Goal: Book appointment/travel/reservation

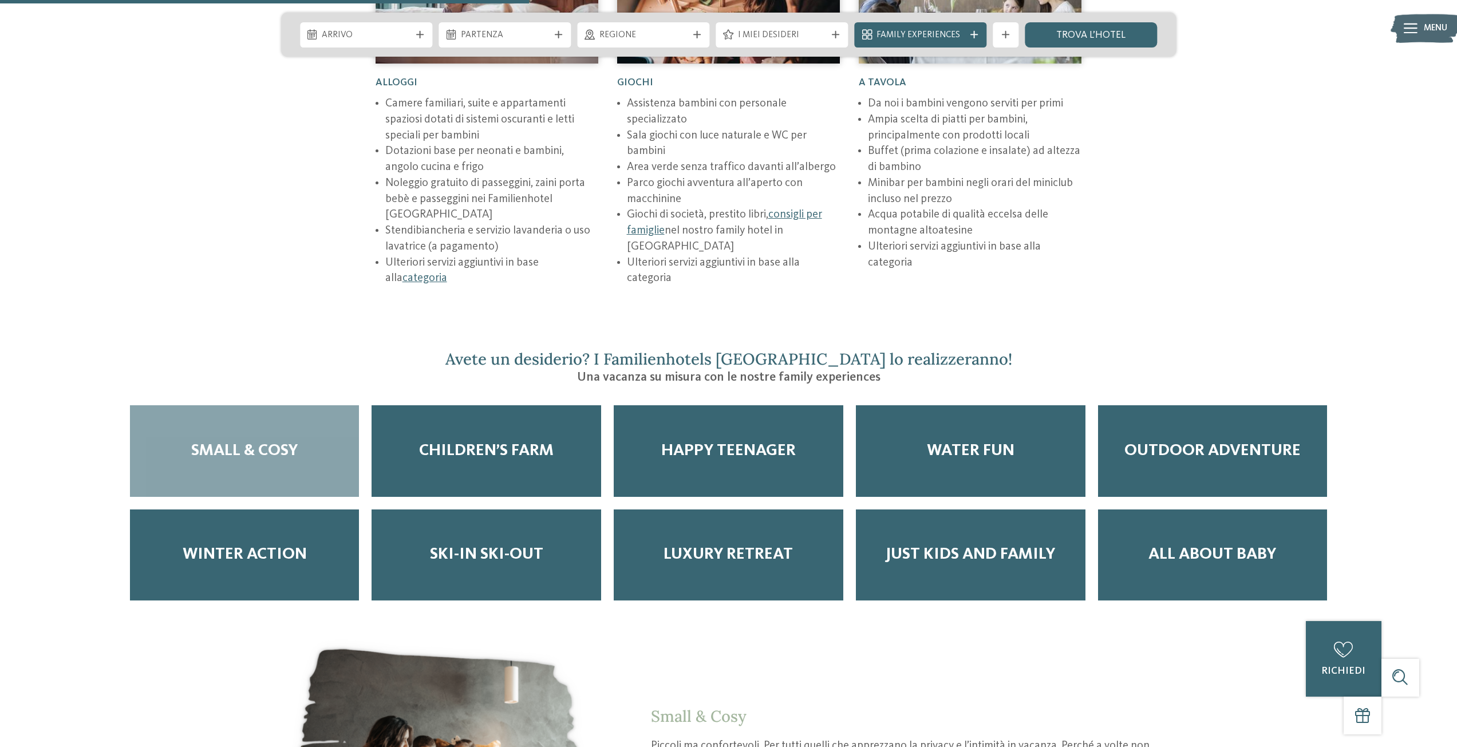
scroll to position [2118, 0]
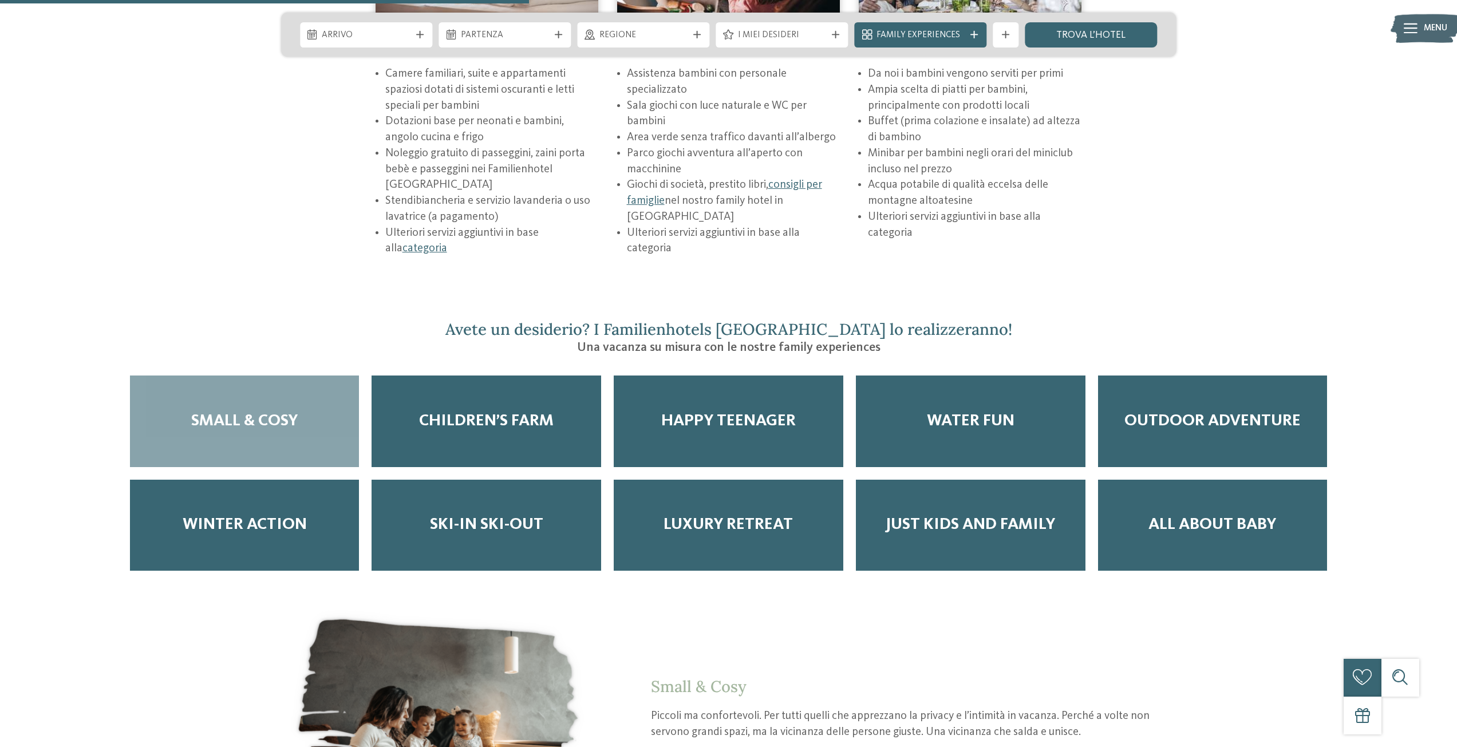
click at [227, 412] on span "Small & Cosy" at bounding box center [244, 421] width 106 height 19
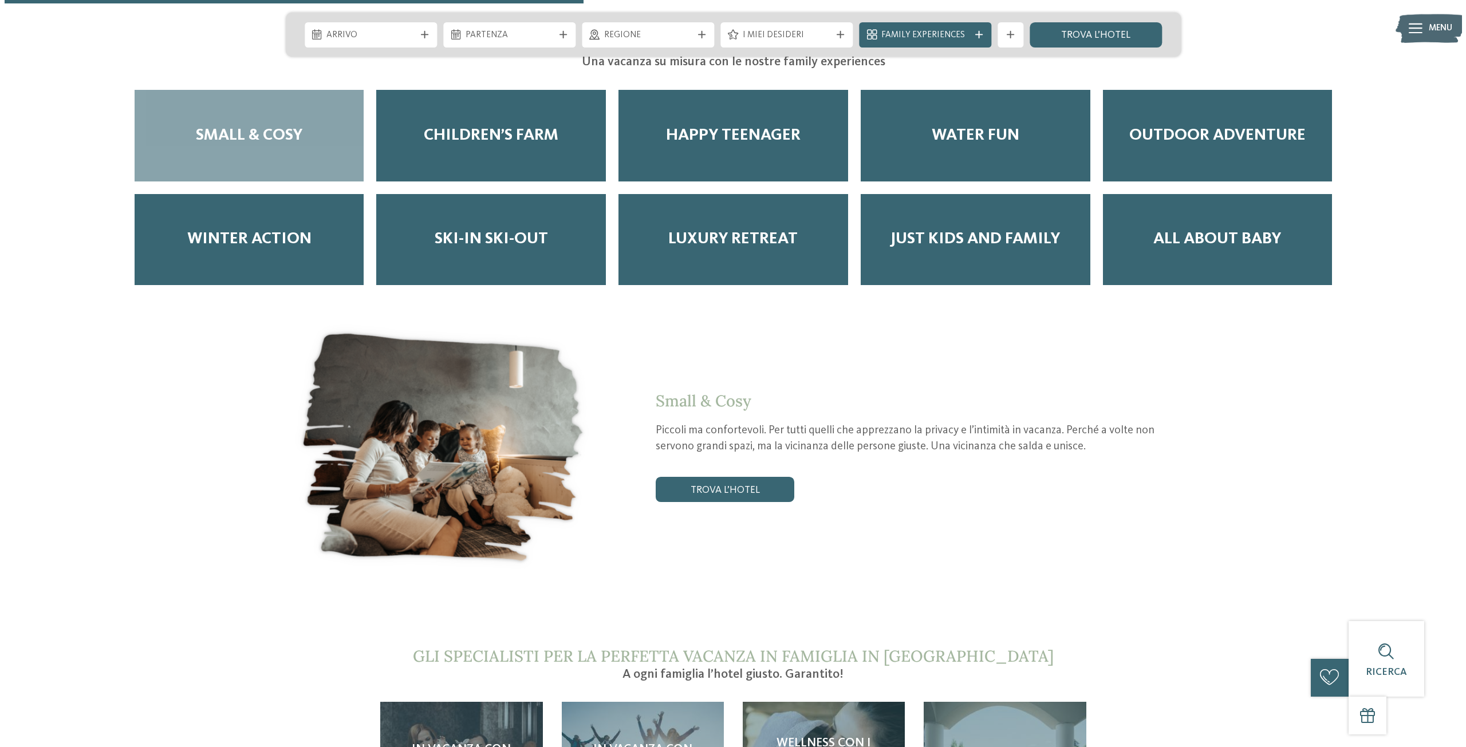
scroll to position [2405, 0]
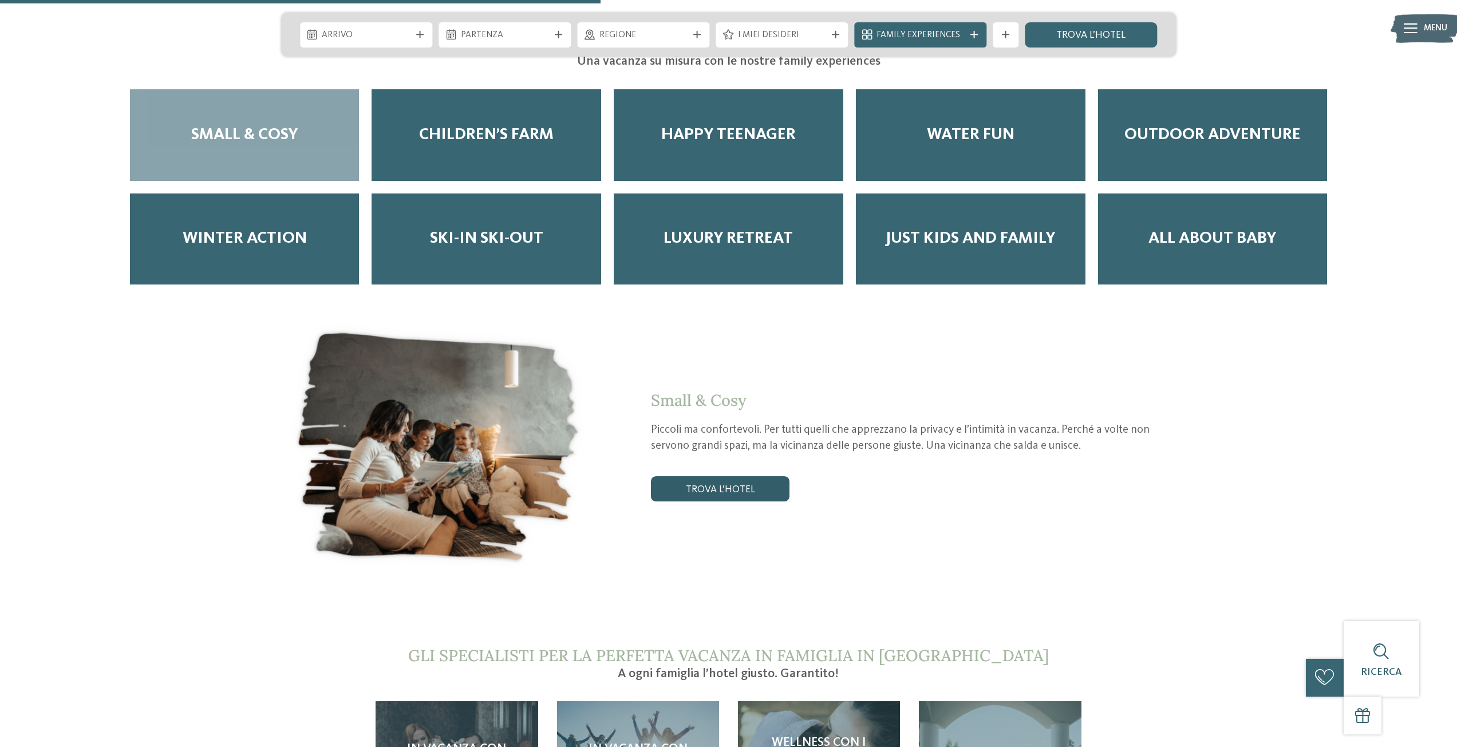
click at [733, 476] on link "trova l’hotel" at bounding box center [720, 488] width 139 height 25
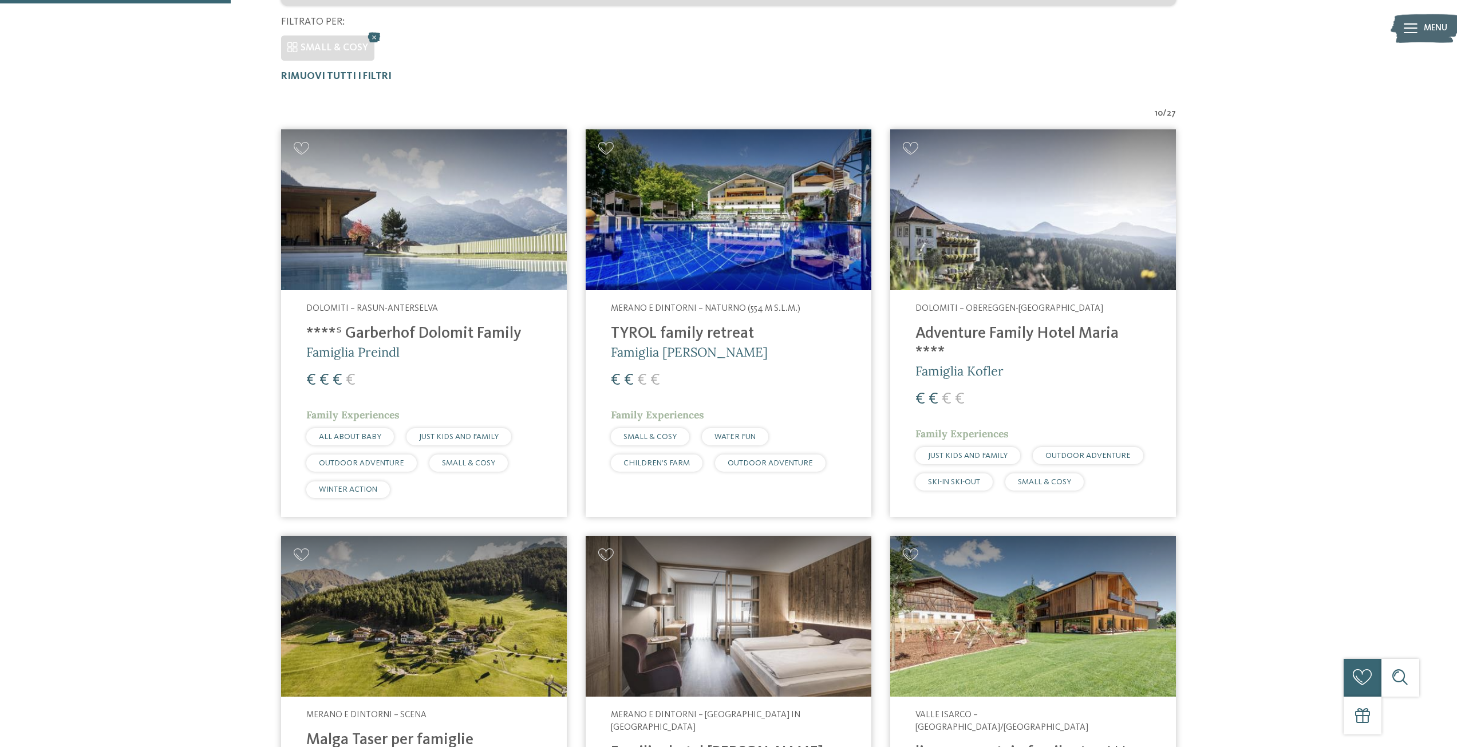
scroll to position [133, 0]
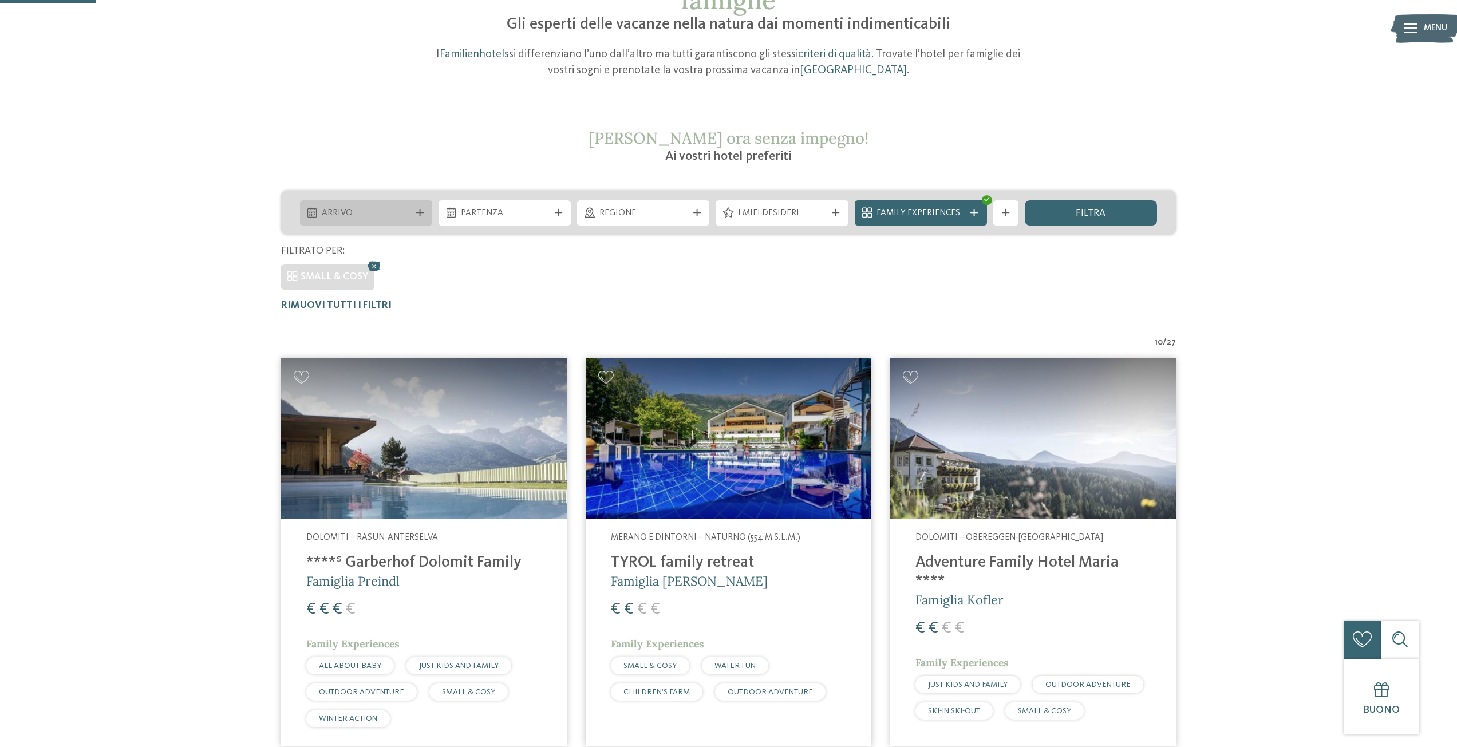
click at [362, 214] on span "Arrivo" at bounding box center [366, 213] width 88 height 13
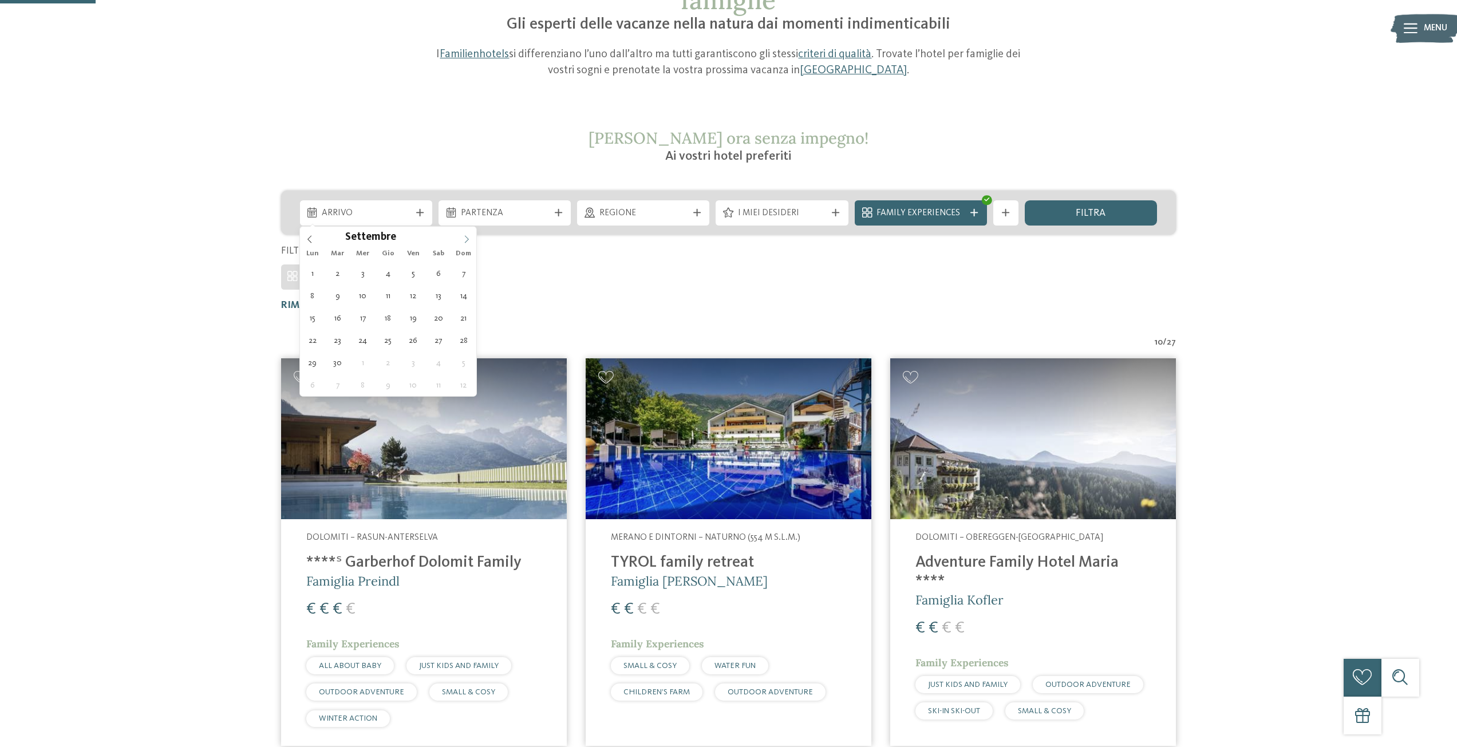
click at [468, 243] on icon at bounding box center [467, 239] width 8 height 8
type div "[DATE]"
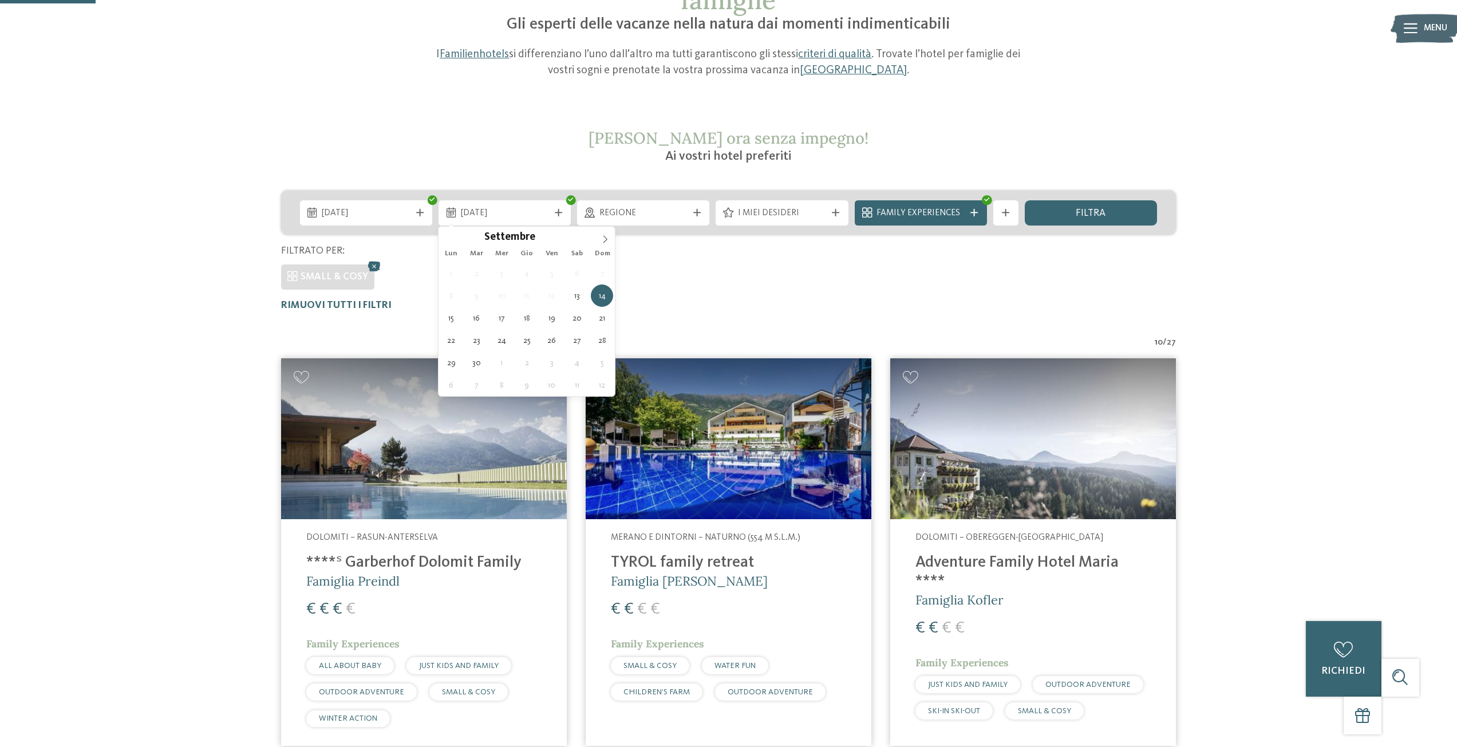
type div "[DATE]"
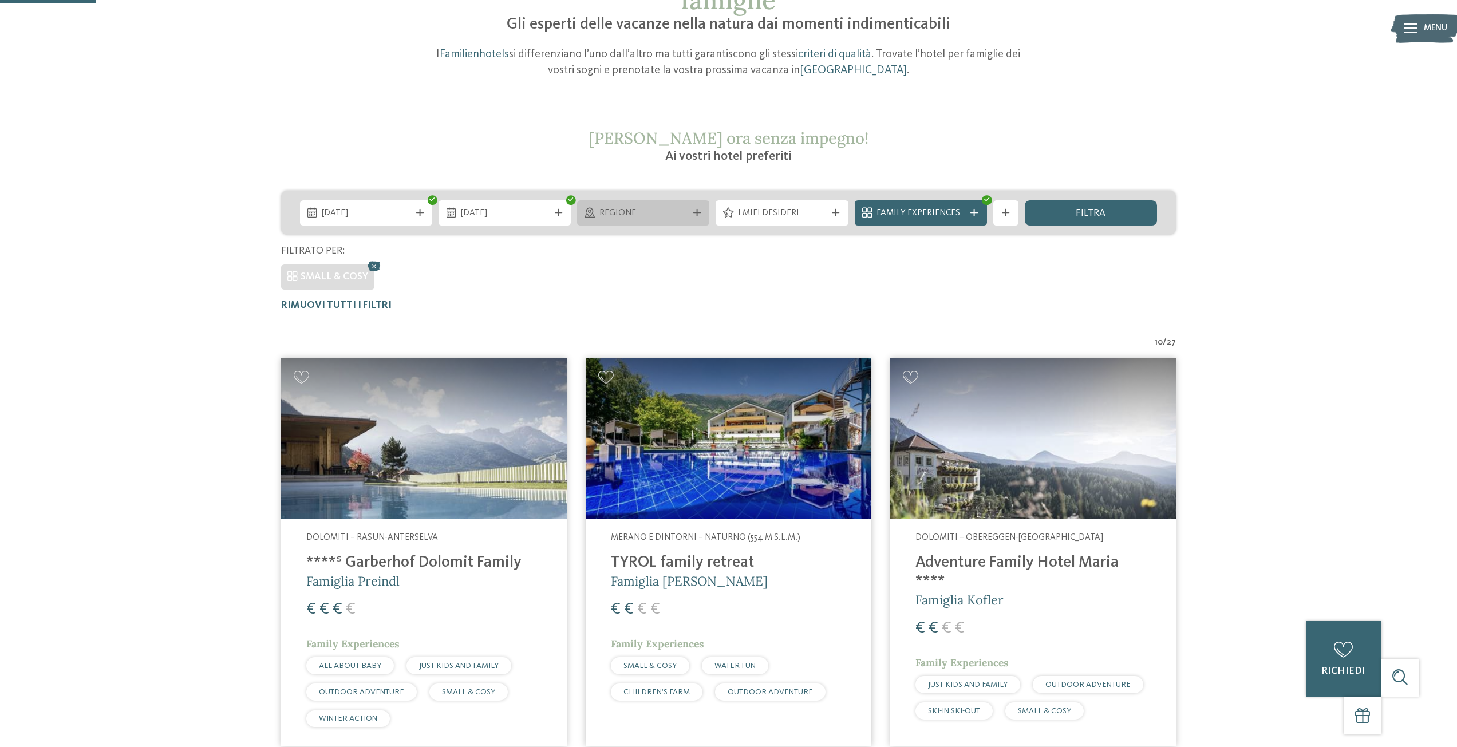
click at [677, 214] on span "Regione" at bounding box center [643, 213] width 88 height 13
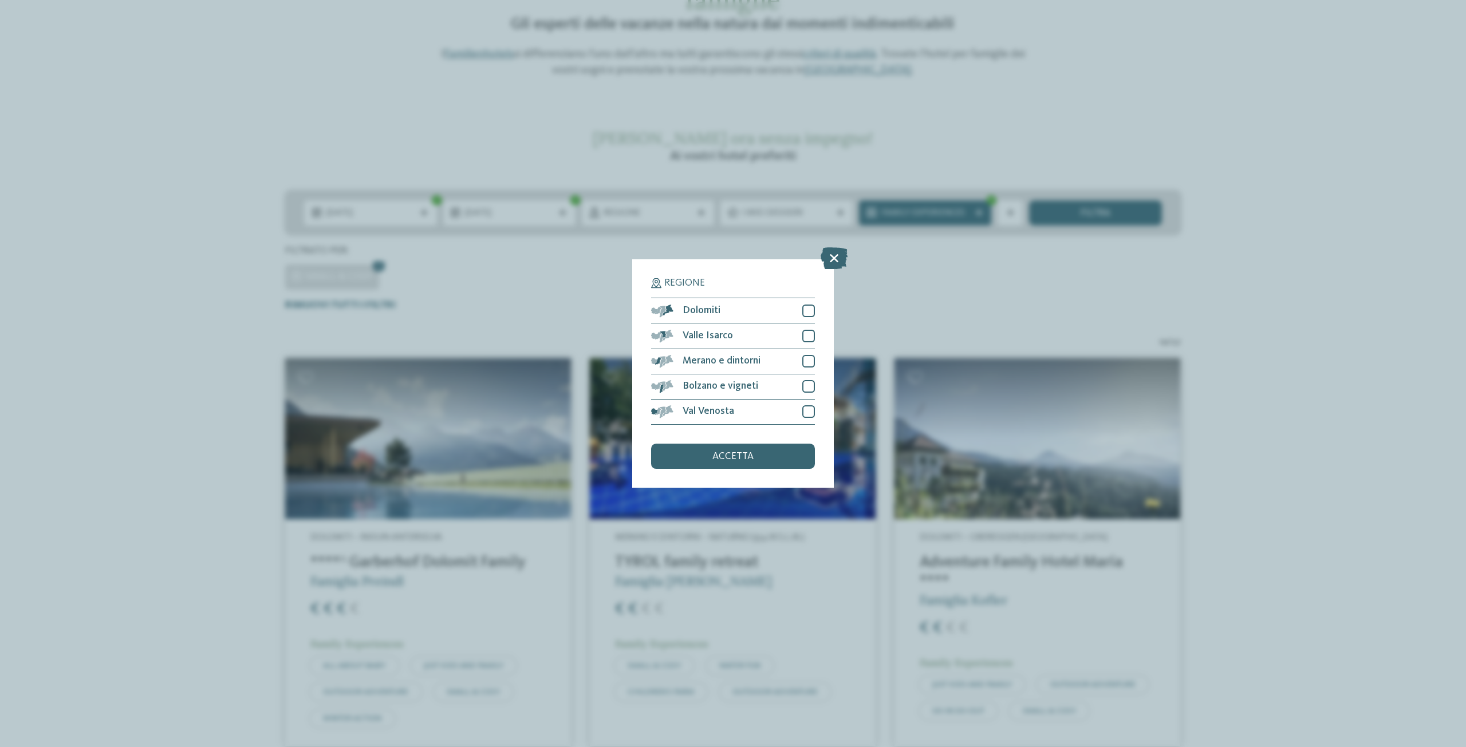
click at [870, 293] on div "Regione Dolomiti" at bounding box center [733, 373] width 1466 height 747
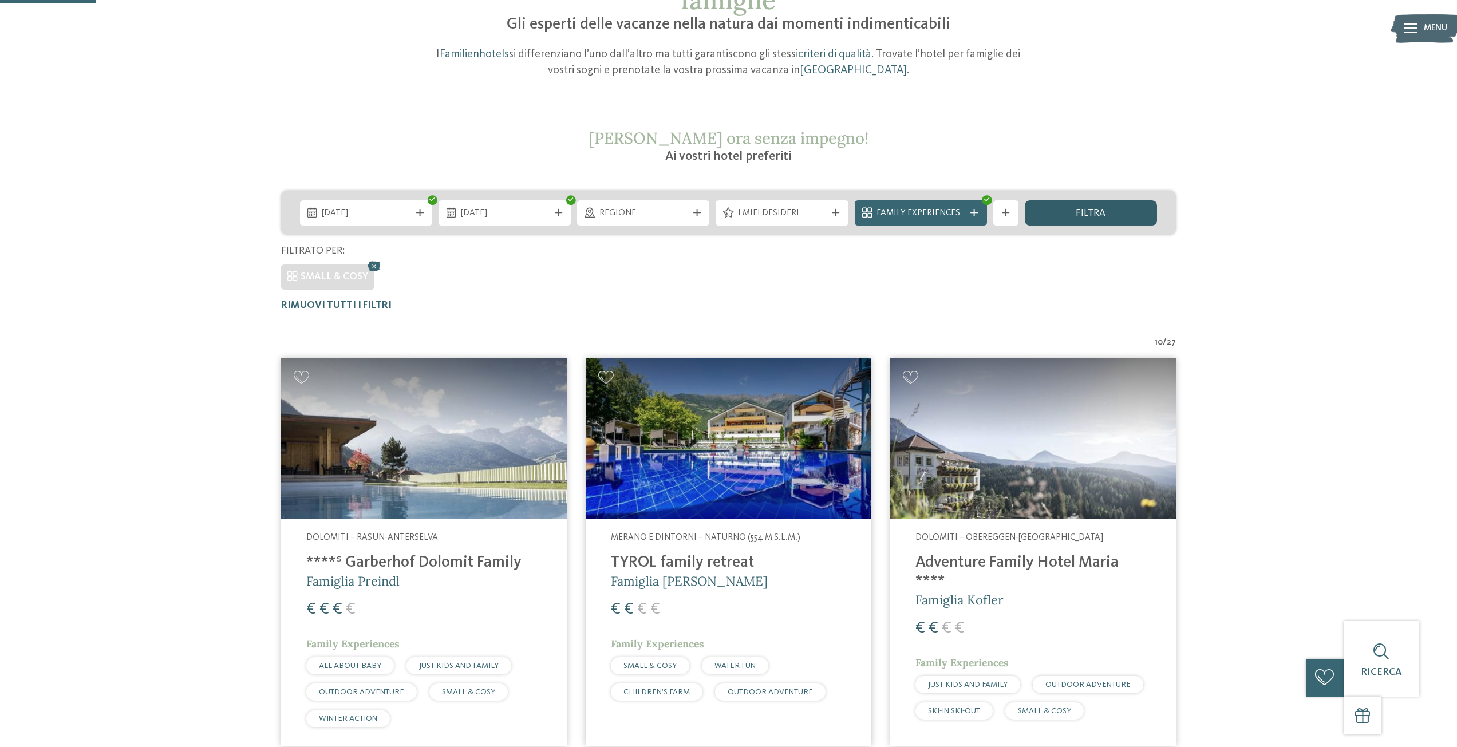
click at [1060, 214] on div "filtra" at bounding box center [1091, 212] width 132 height 25
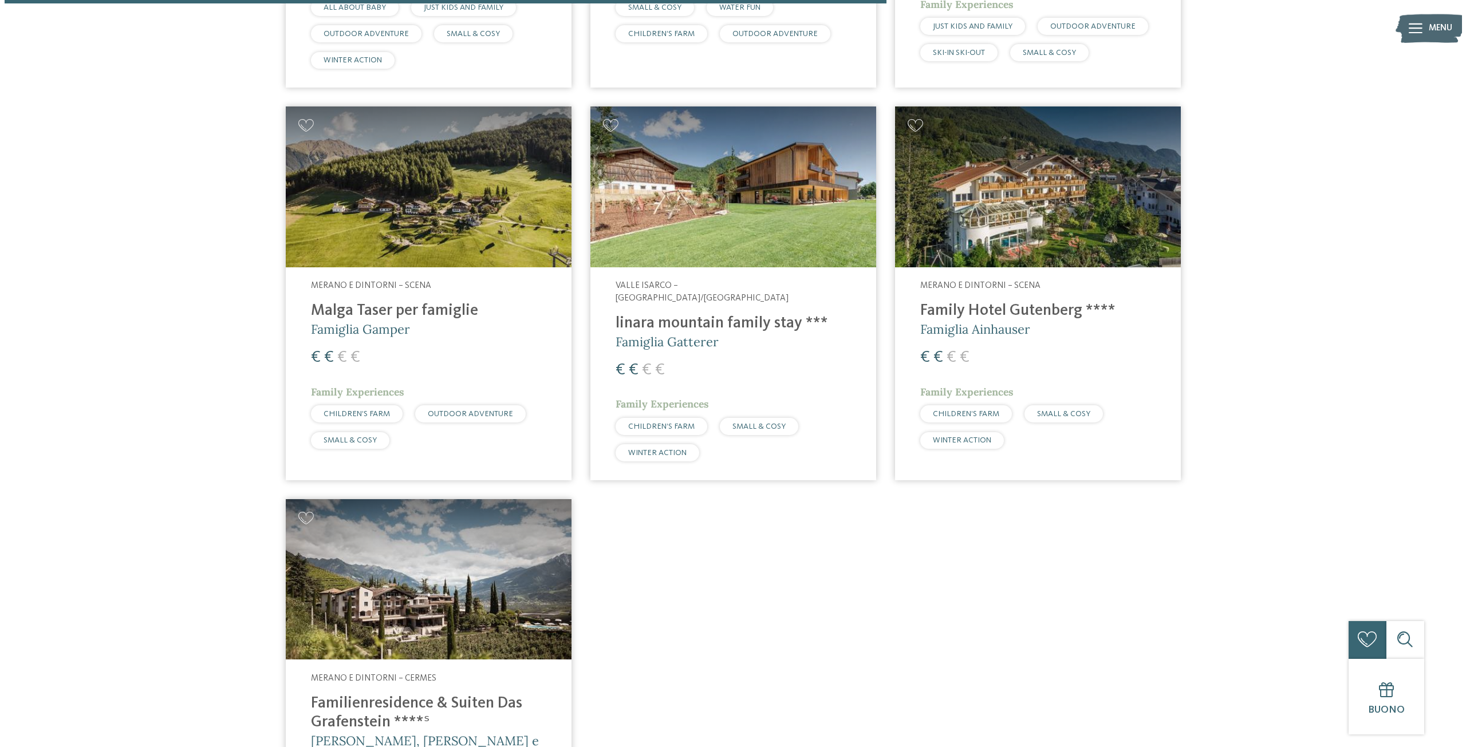
scroll to position [992, 0]
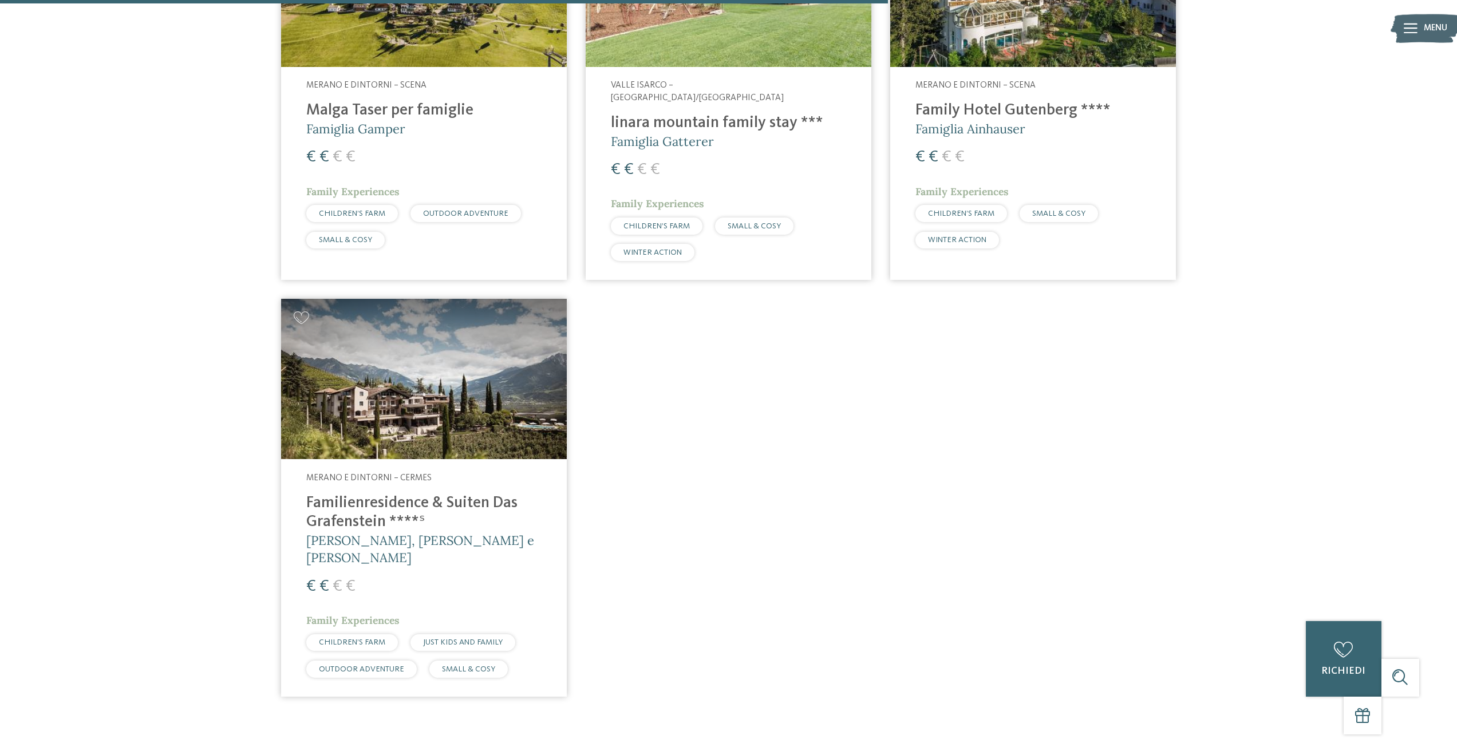
click at [431, 384] on img at bounding box center [424, 379] width 286 height 161
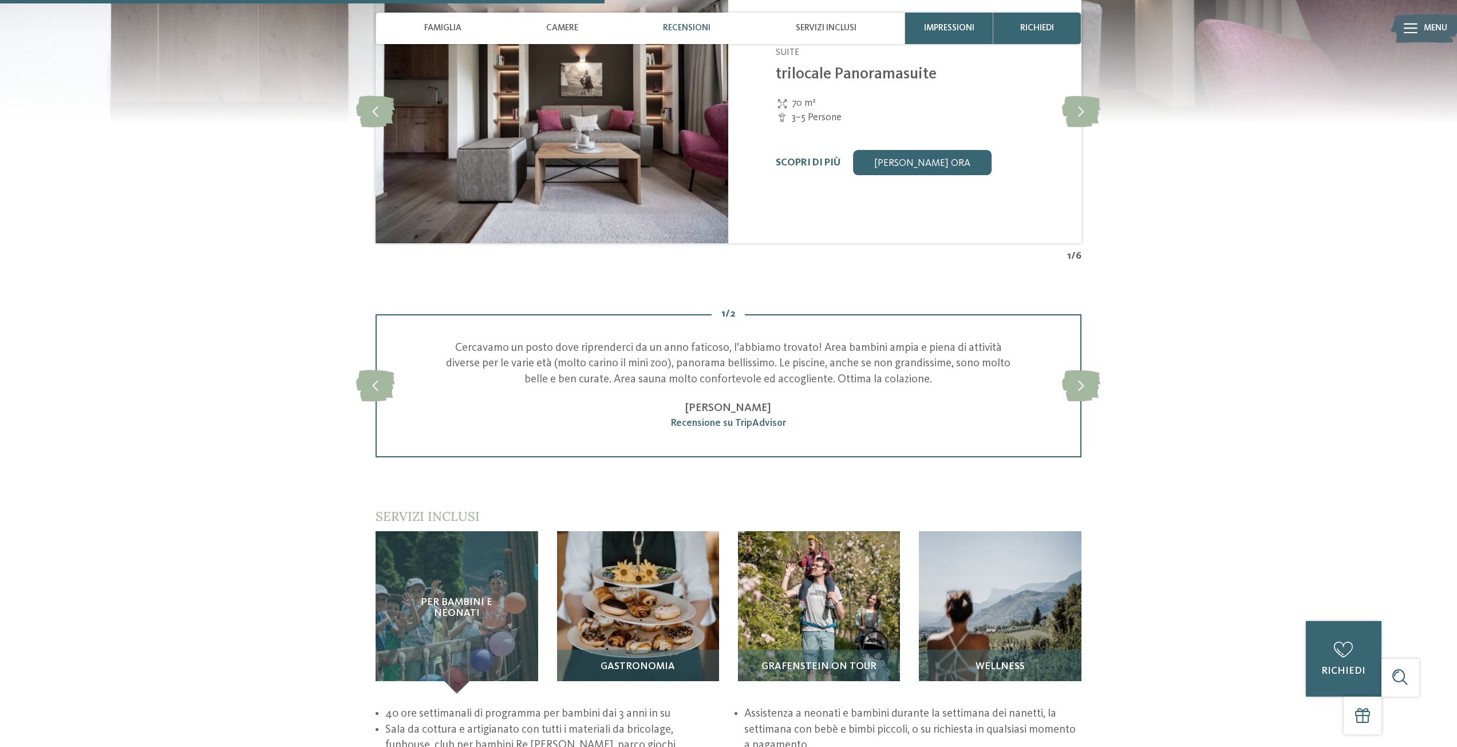
scroll to position [1489, 0]
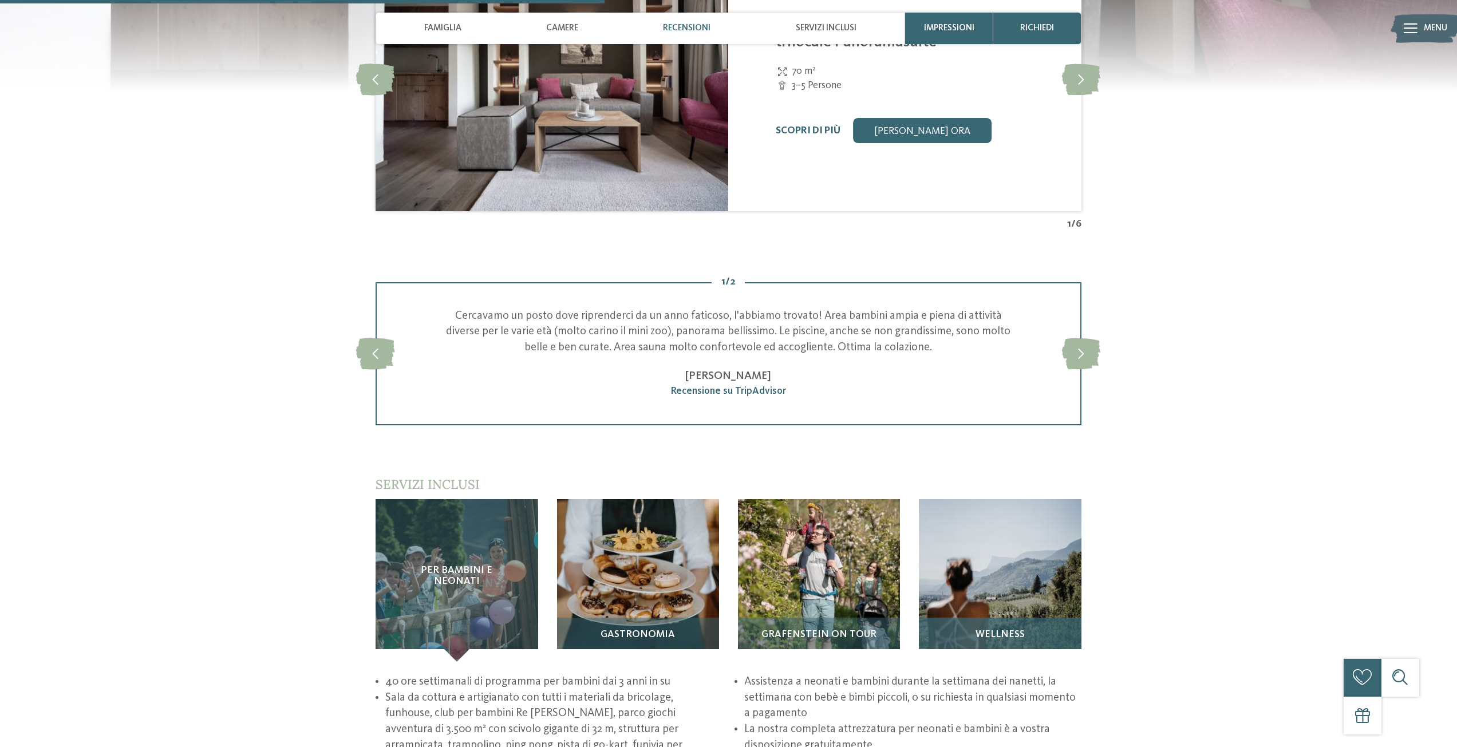
click at [986, 578] on img at bounding box center [1000, 580] width 162 height 162
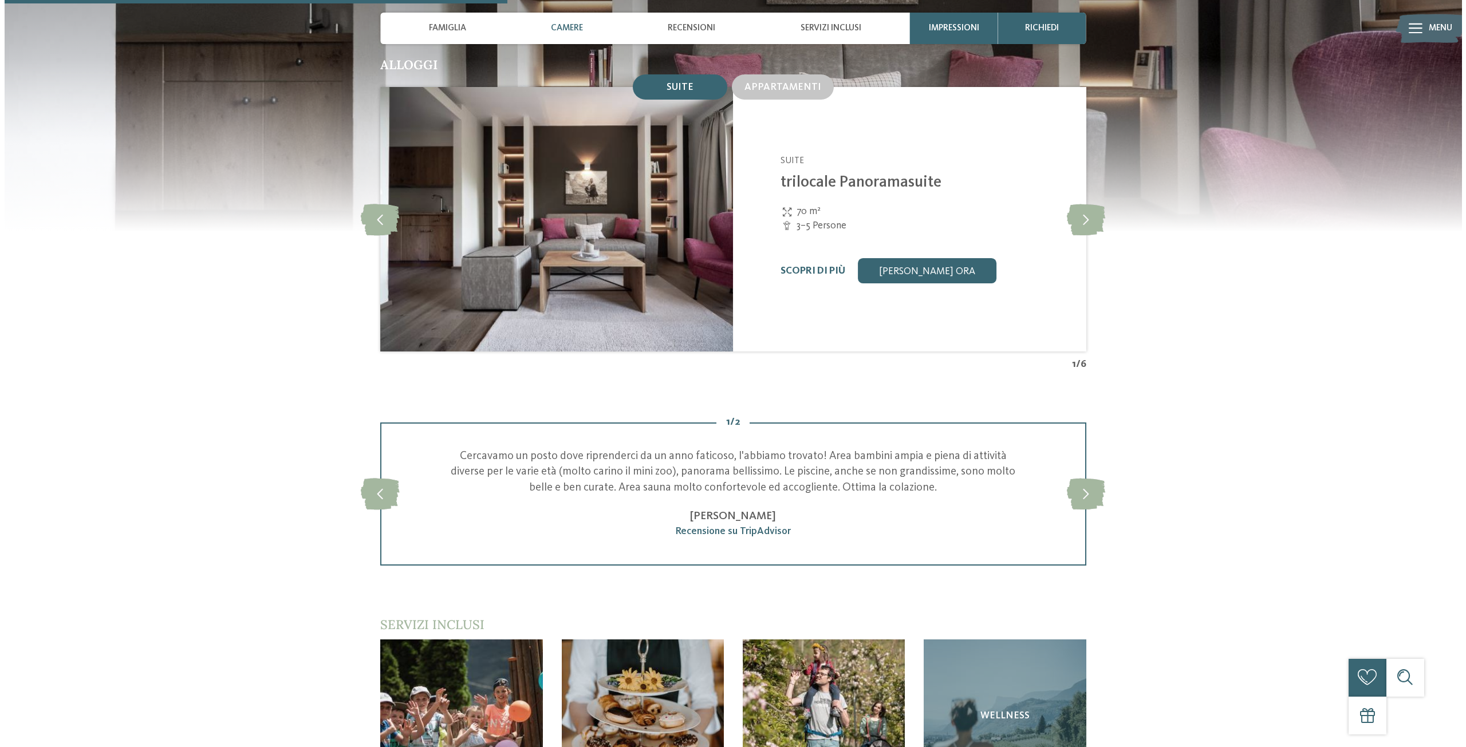
scroll to position [1202, 0]
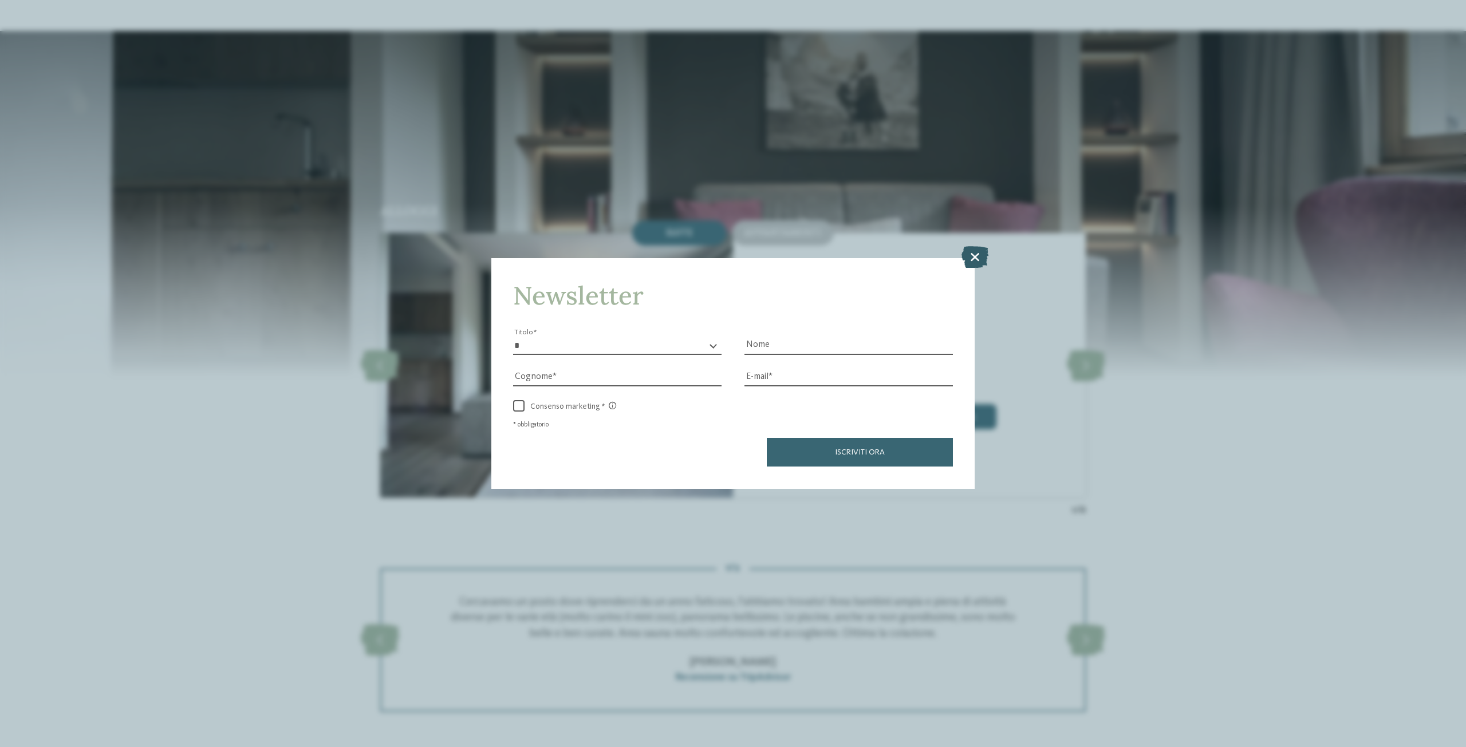
click at [975, 255] on icon at bounding box center [974, 257] width 27 height 22
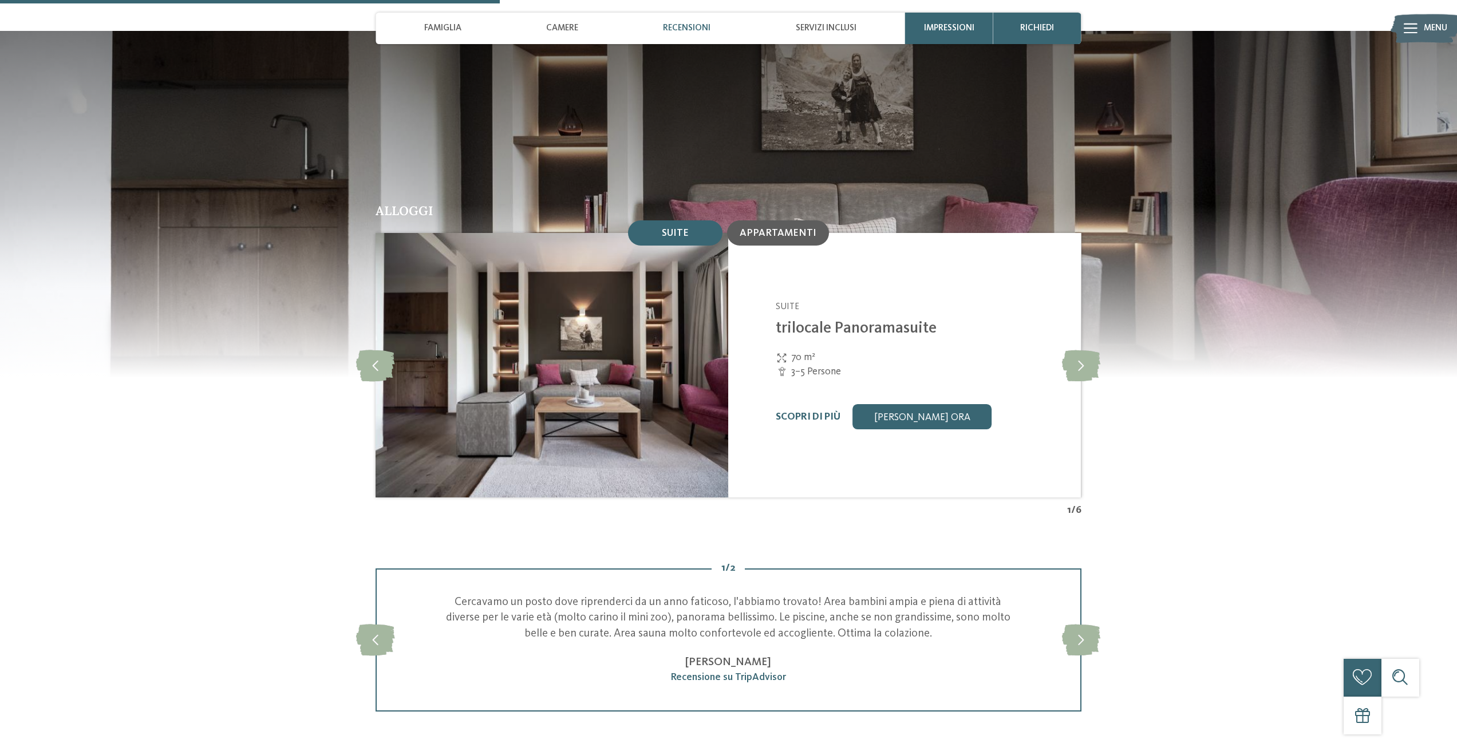
click at [767, 228] on span "Appartamenti" at bounding box center [778, 233] width 77 height 10
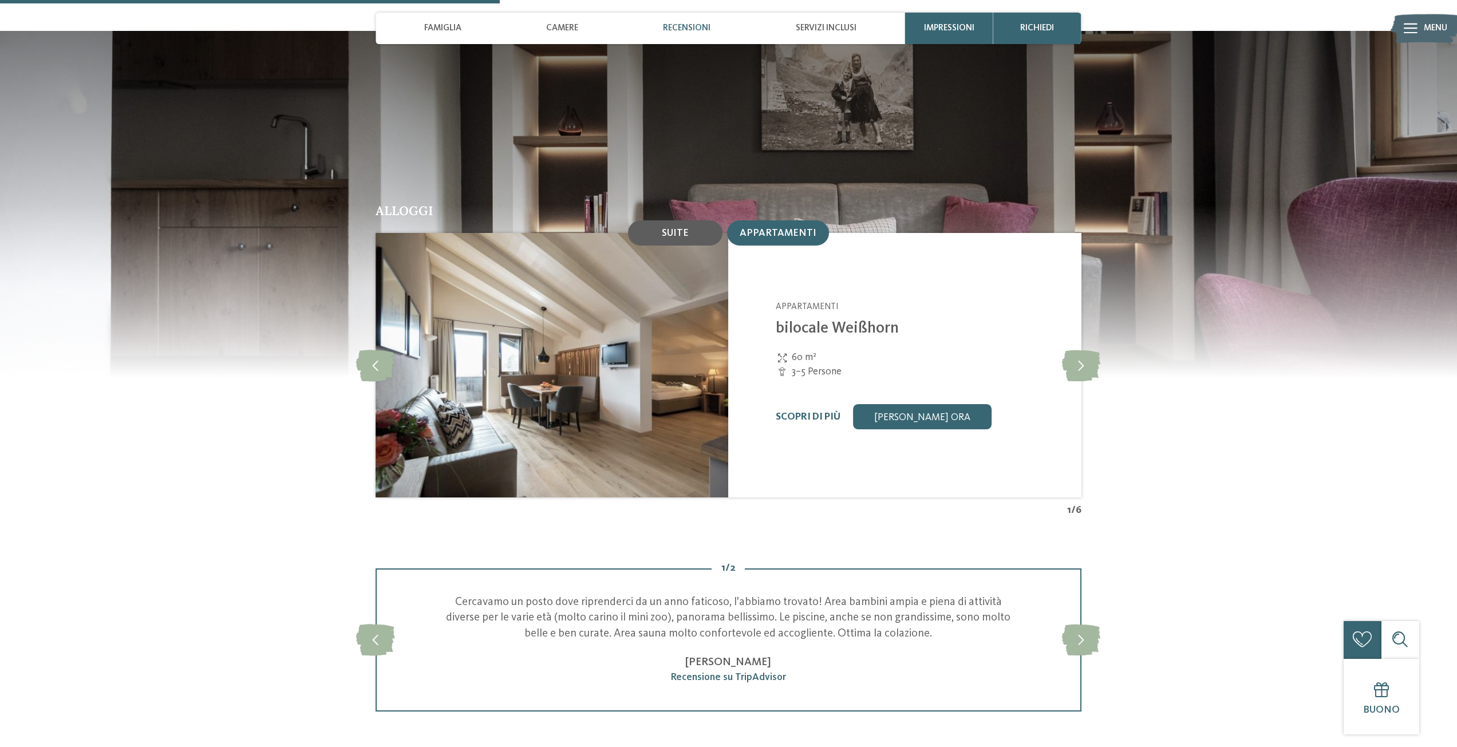
click at [696, 220] on div "Suite" at bounding box center [675, 232] width 94 height 25
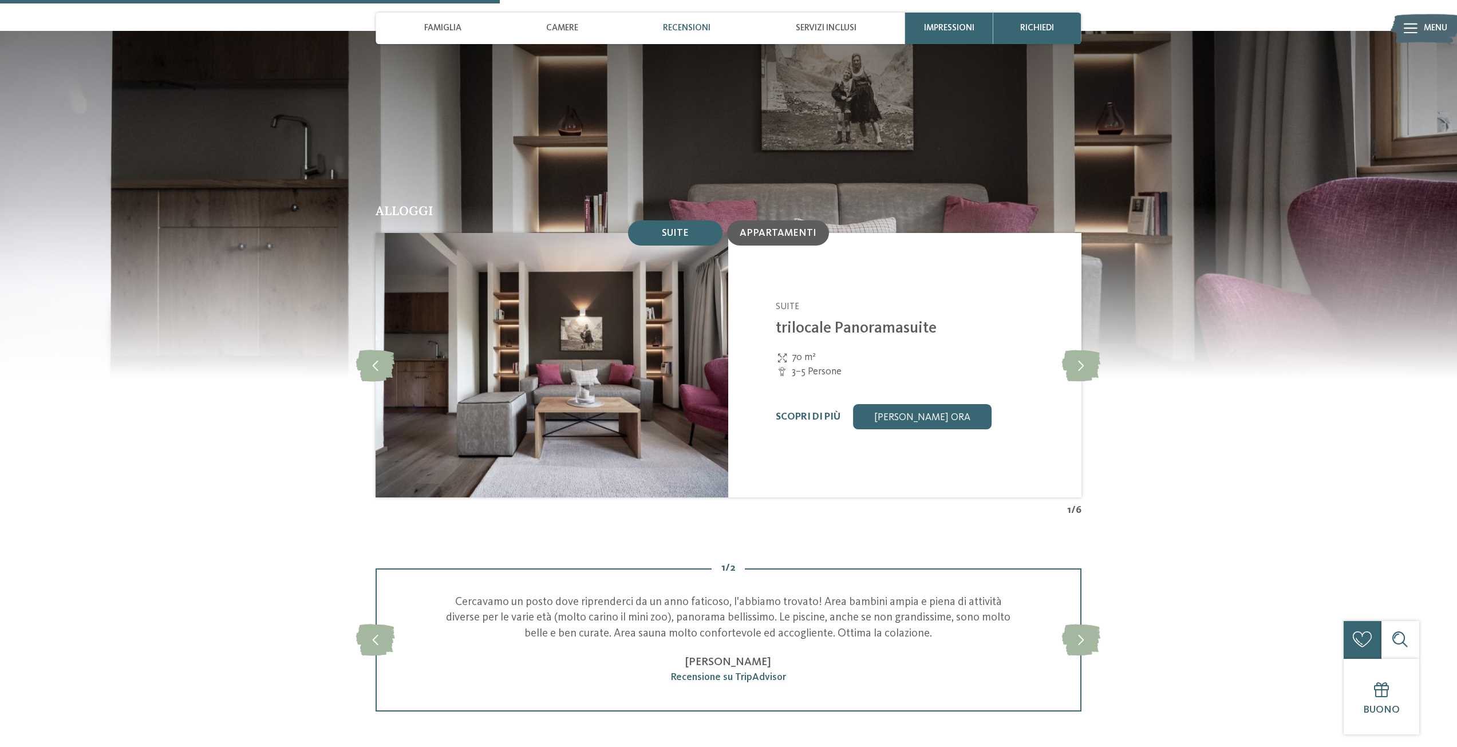
click at [774, 228] on span "Appartamenti" at bounding box center [778, 233] width 77 height 10
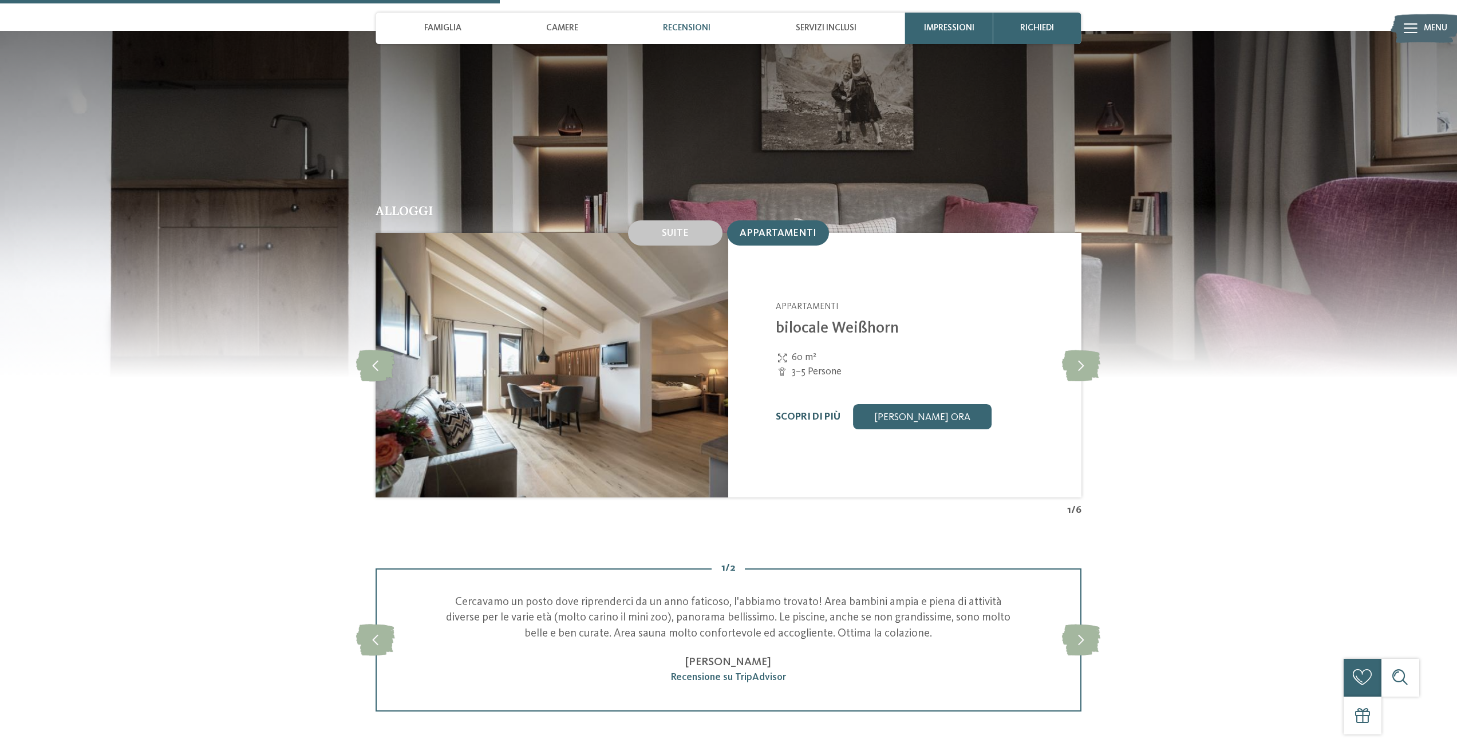
click at [803, 412] on link "Scopri di più" at bounding box center [808, 417] width 65 height 10
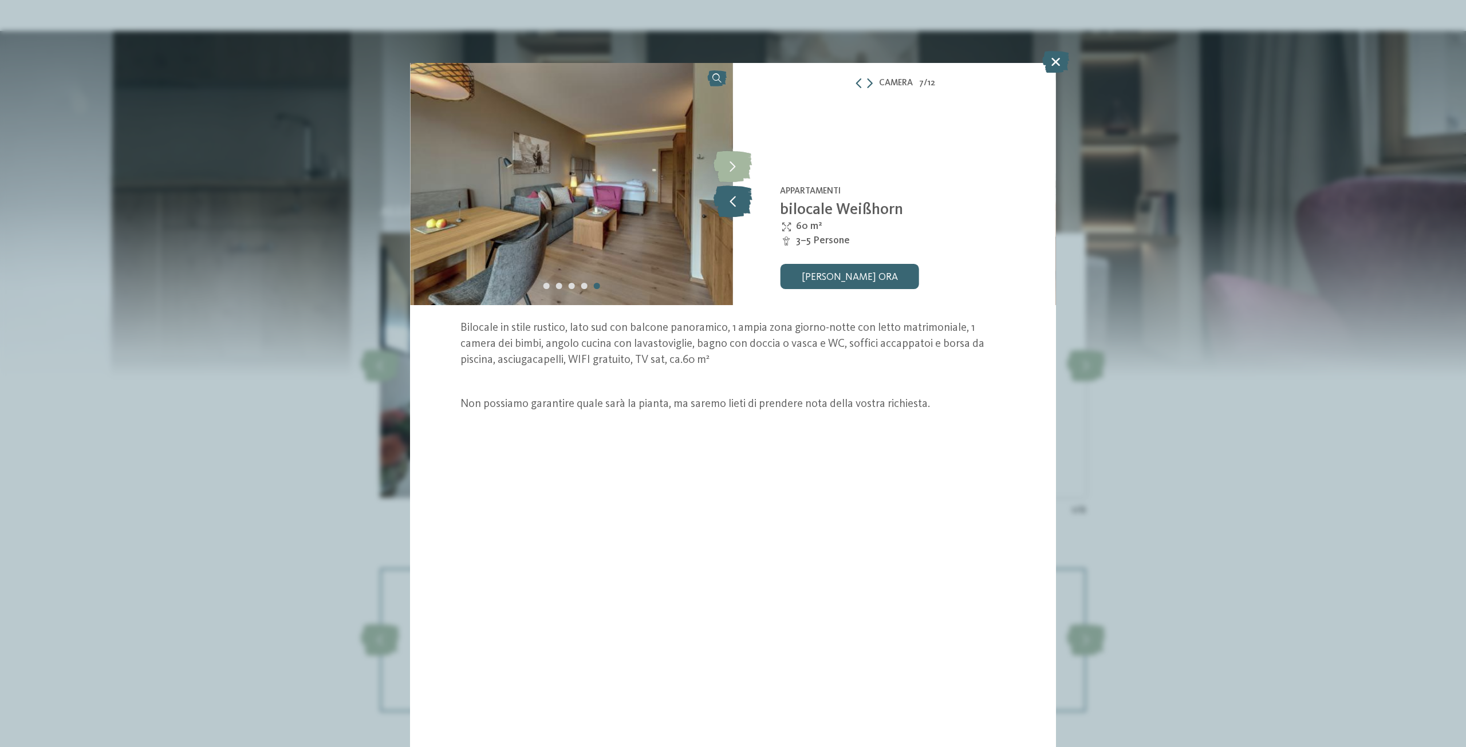
click at [736, 202] on icon at bounding box center [732, 201] width 39 height 31
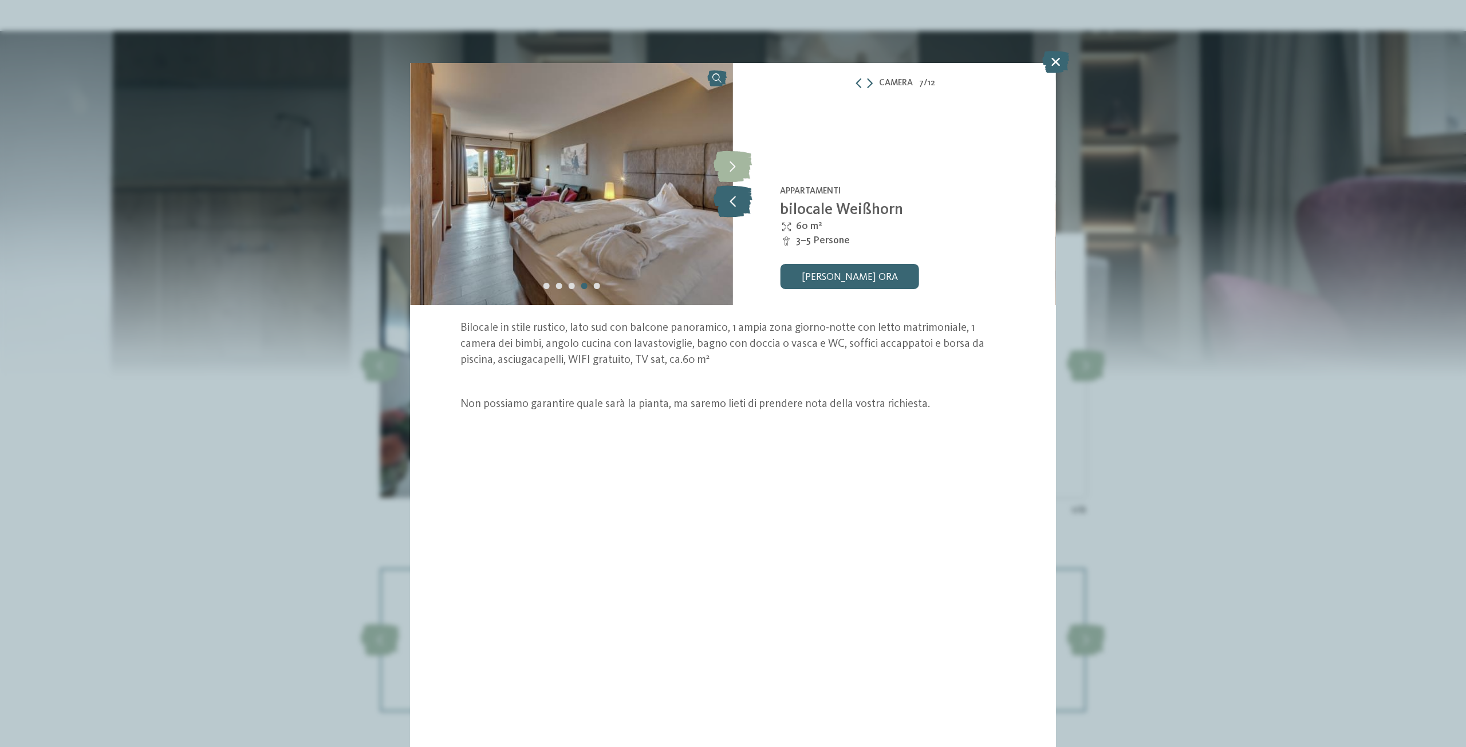
click at [736, 202] on icon at bounding box center [732, 201] width 39 height 31
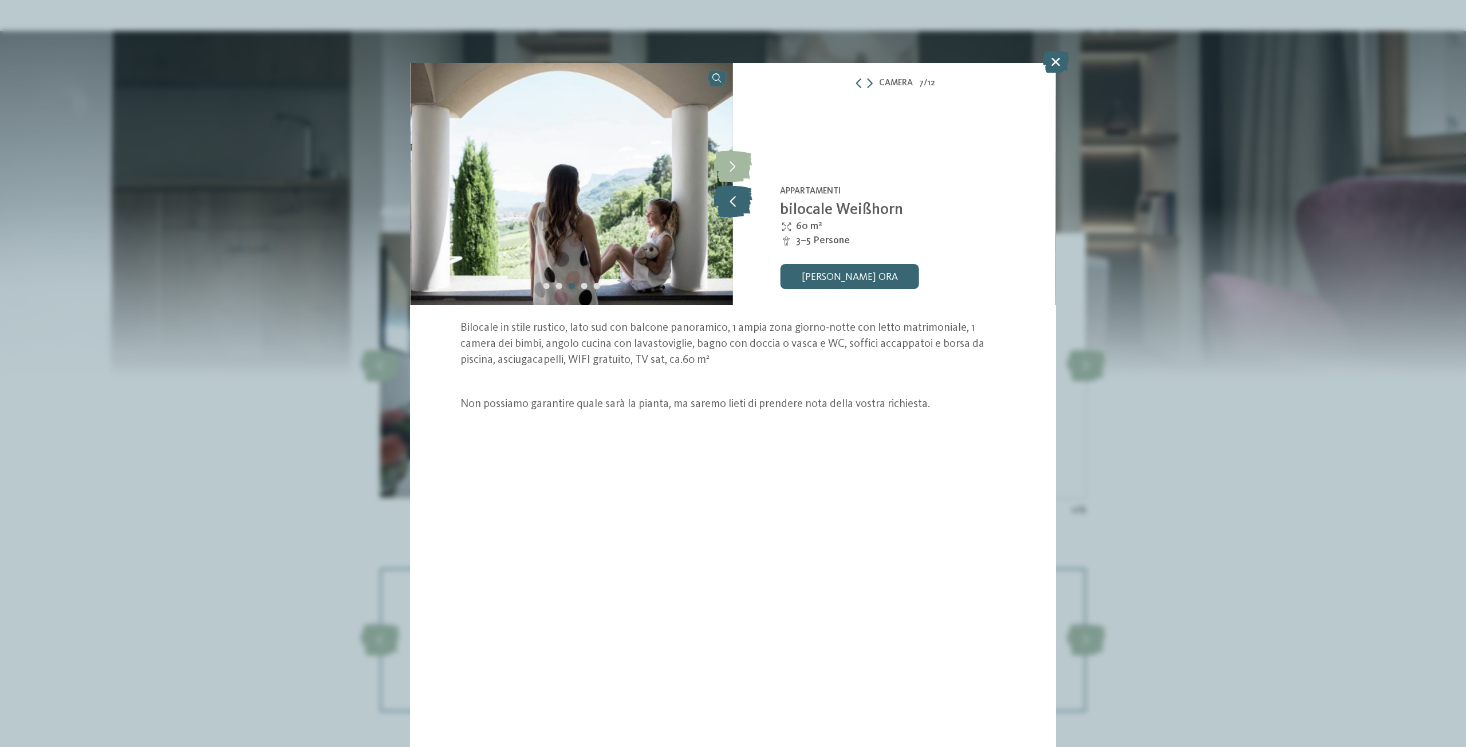
click at [736, 202] on icon at bounding box center [732, 201] width 39 height 31
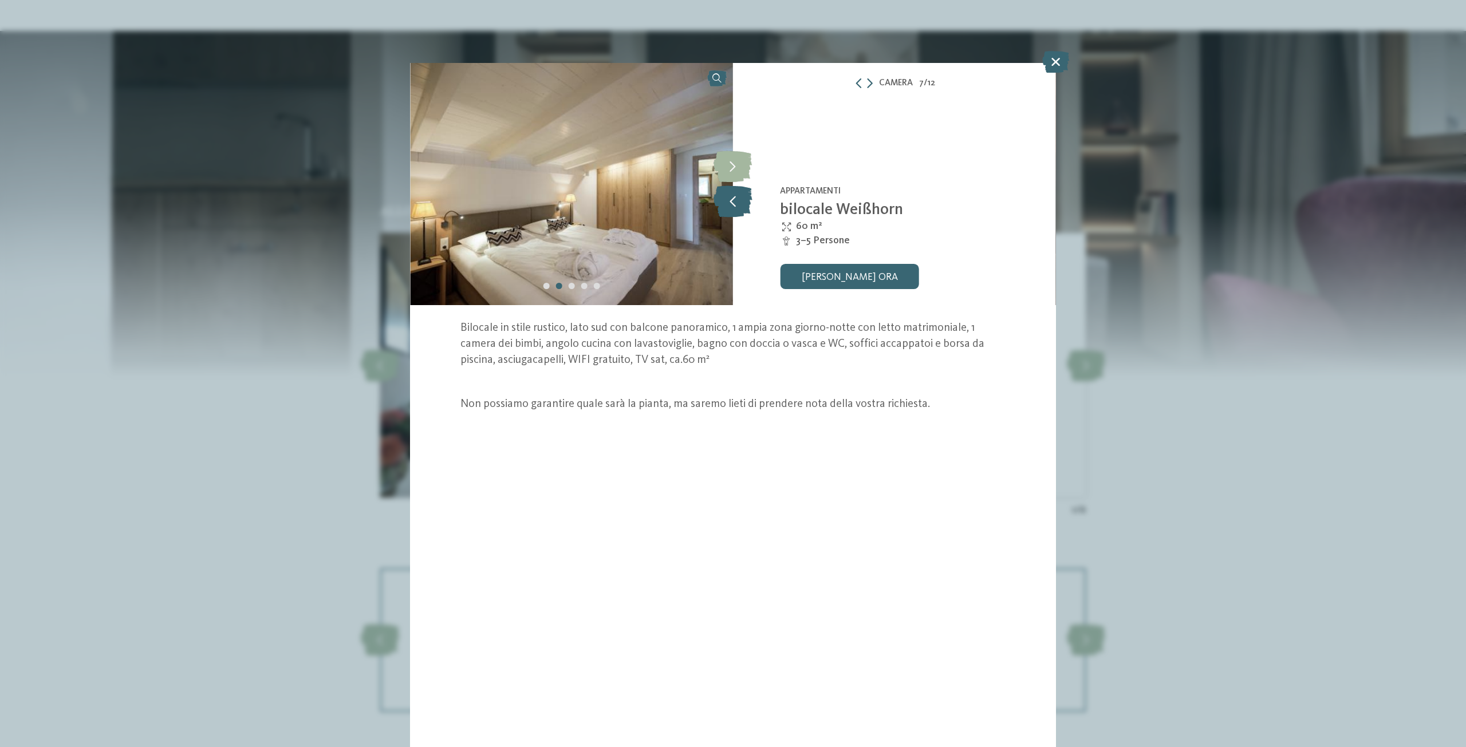
click at [736, 202] on icon at bounding box center [732, 201] width 39 height 31
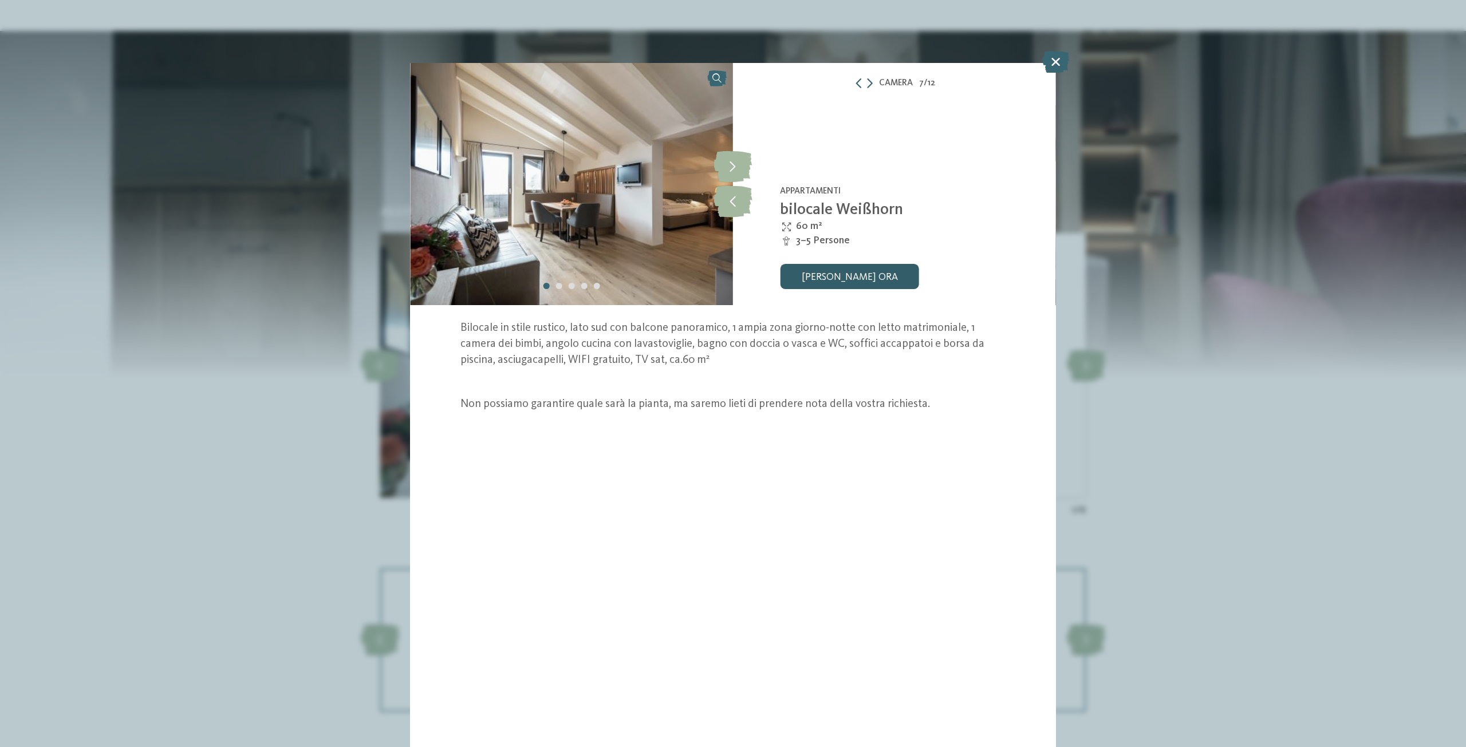
click at [849, 274] on link "[PERSON_NAME] ora" at bounding box center [849, 276] width 139 height 25
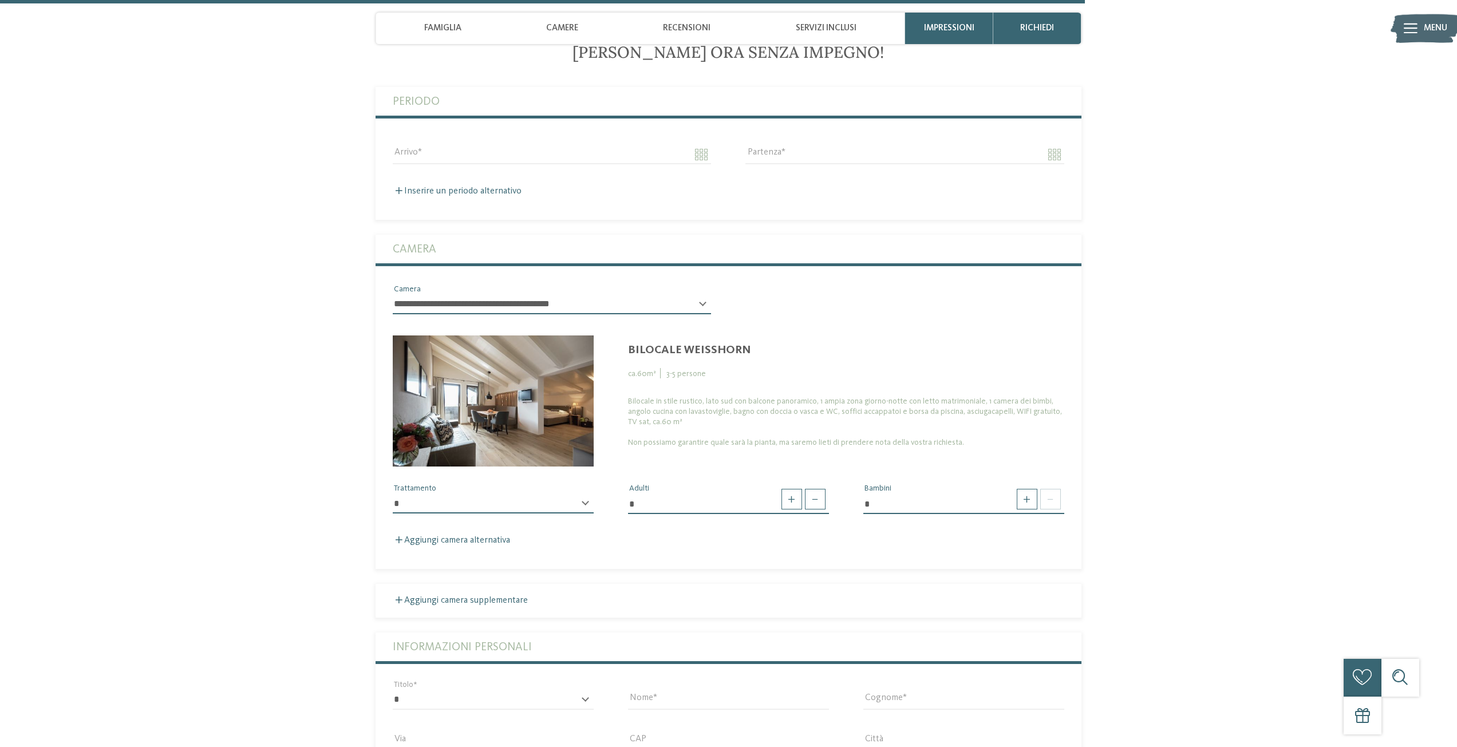
scroll to position [2734, 0]
click at [506, 493] on select "* *********" at bounding box center [493, 502] width 201 height 19
select select "*"
click at [393, 493] on select "* *********" at bounding box center [493, 502] width 201 height 19
click at [811, 488] on span at bounding box center [815, 498] width 21 height 21
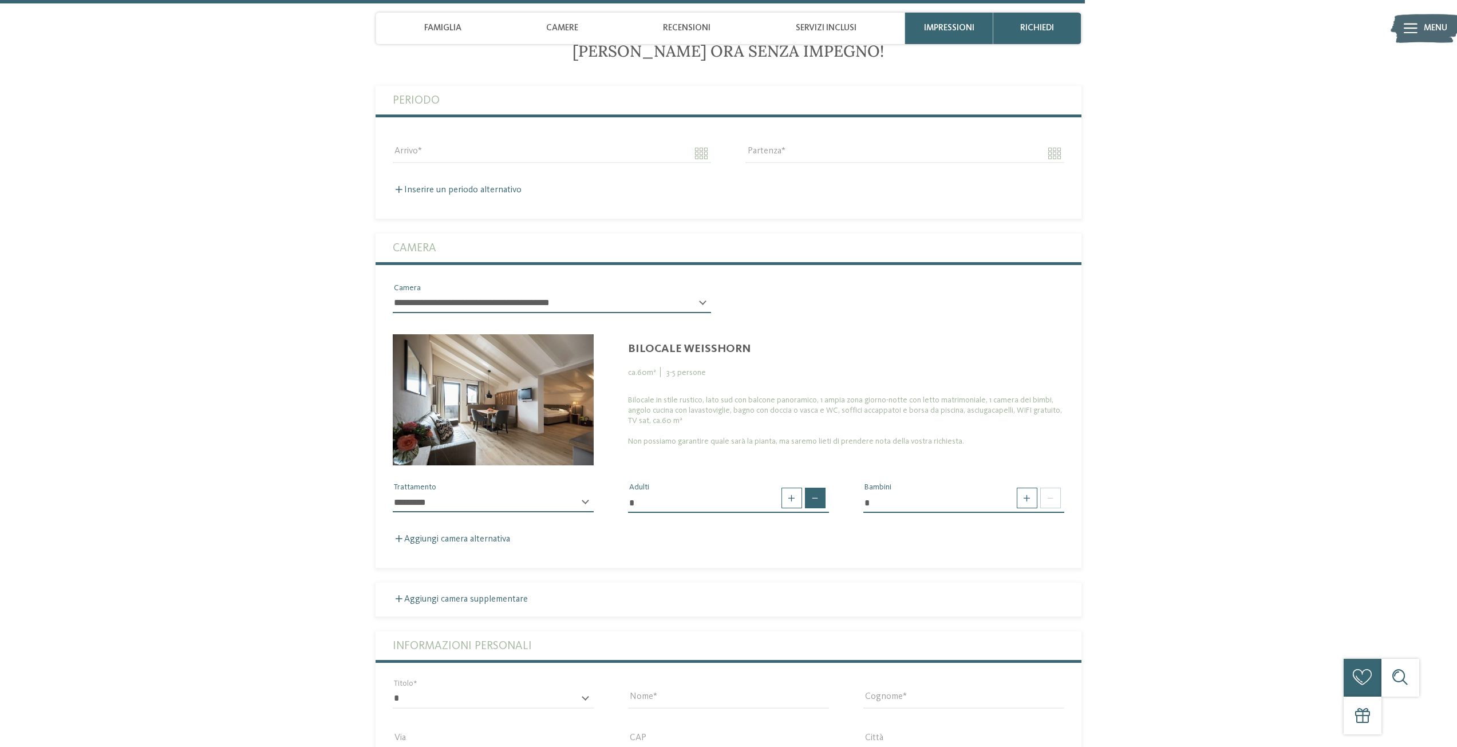
type input "*"
click at [811, 488] on span at bounding box center [815, 498] width 21 height 21
click at [816, 488] on span at bounding box center [815, 498] width 21 height 21
click at [818, 488] on span at bounding box center [815, 498] width 21 height 21
click at [1027, 488] on span at bounding box center [1027, 498] width 21 height 21
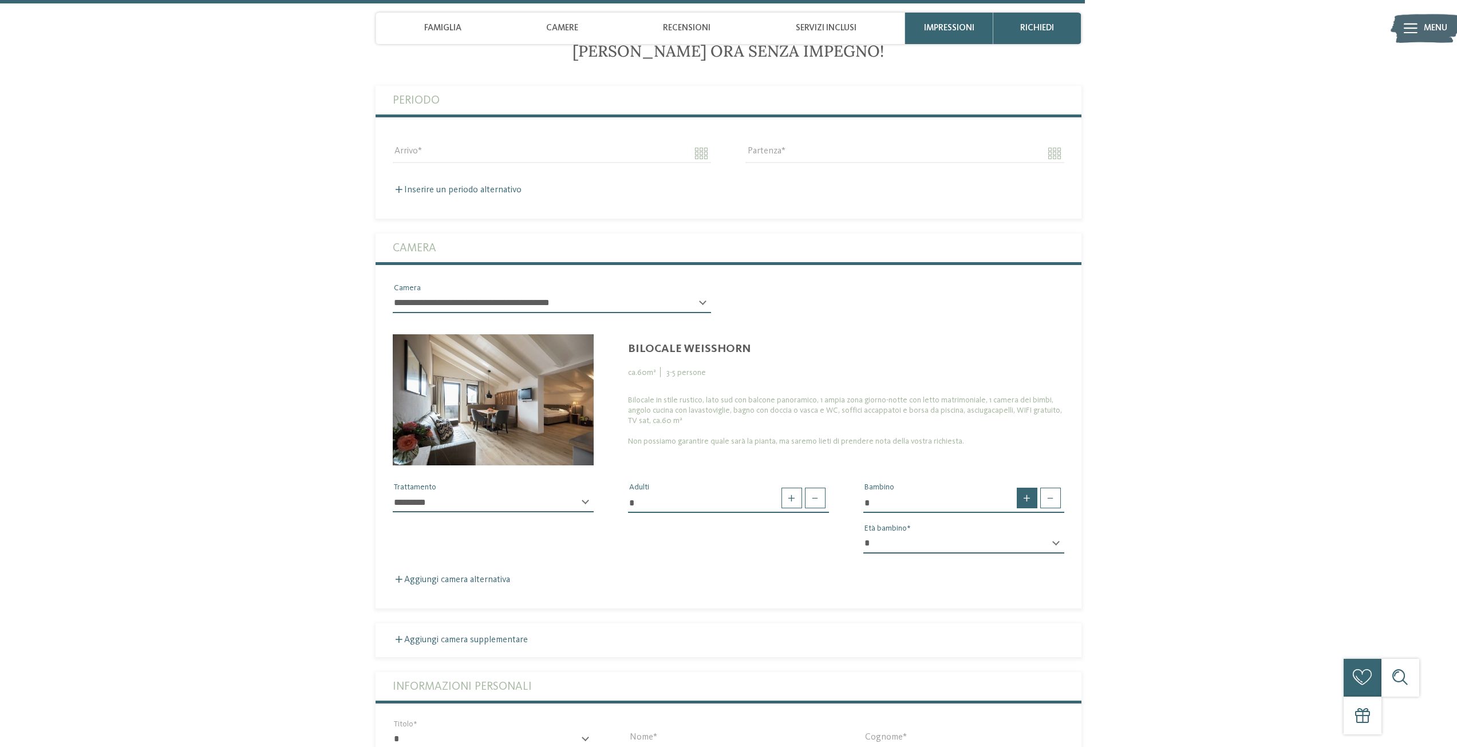
click at [1027, 488] on span at bounding box center [1027, 498] width 21 height 21
type input "*"
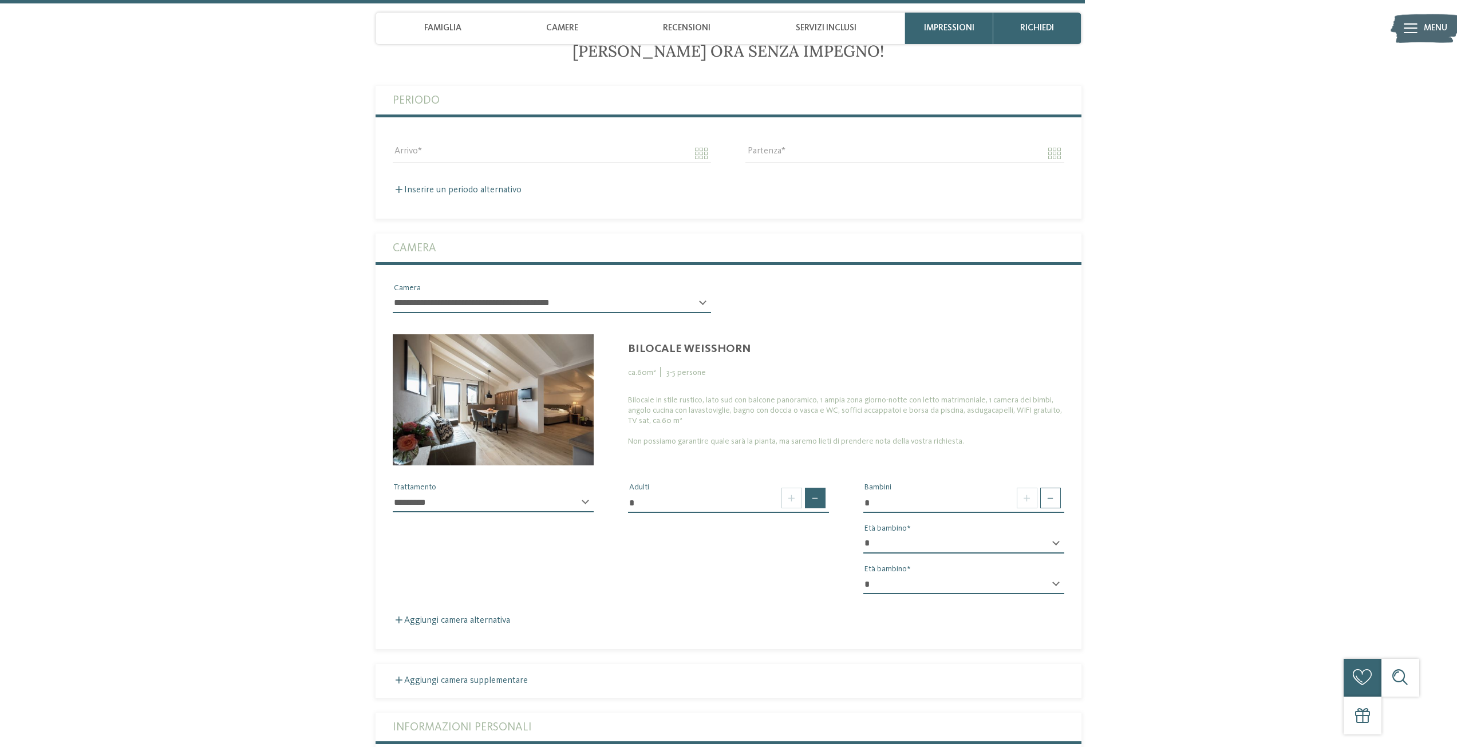
click at [821, 488] on span at bounding box center [815, 498] width 21 height 21
type input "*"
click at [1032, 534] on select "* * * * * * * * * * * ** ** ** ** ** ** ** **" at bounding box center [963, 543] width 201 height 19
select select "*"
click at [863, 534] on select "* * * * * * * * * * * ** ** ** ** ** ** ** **" at bounding box center [963, 543] width 201 height 19
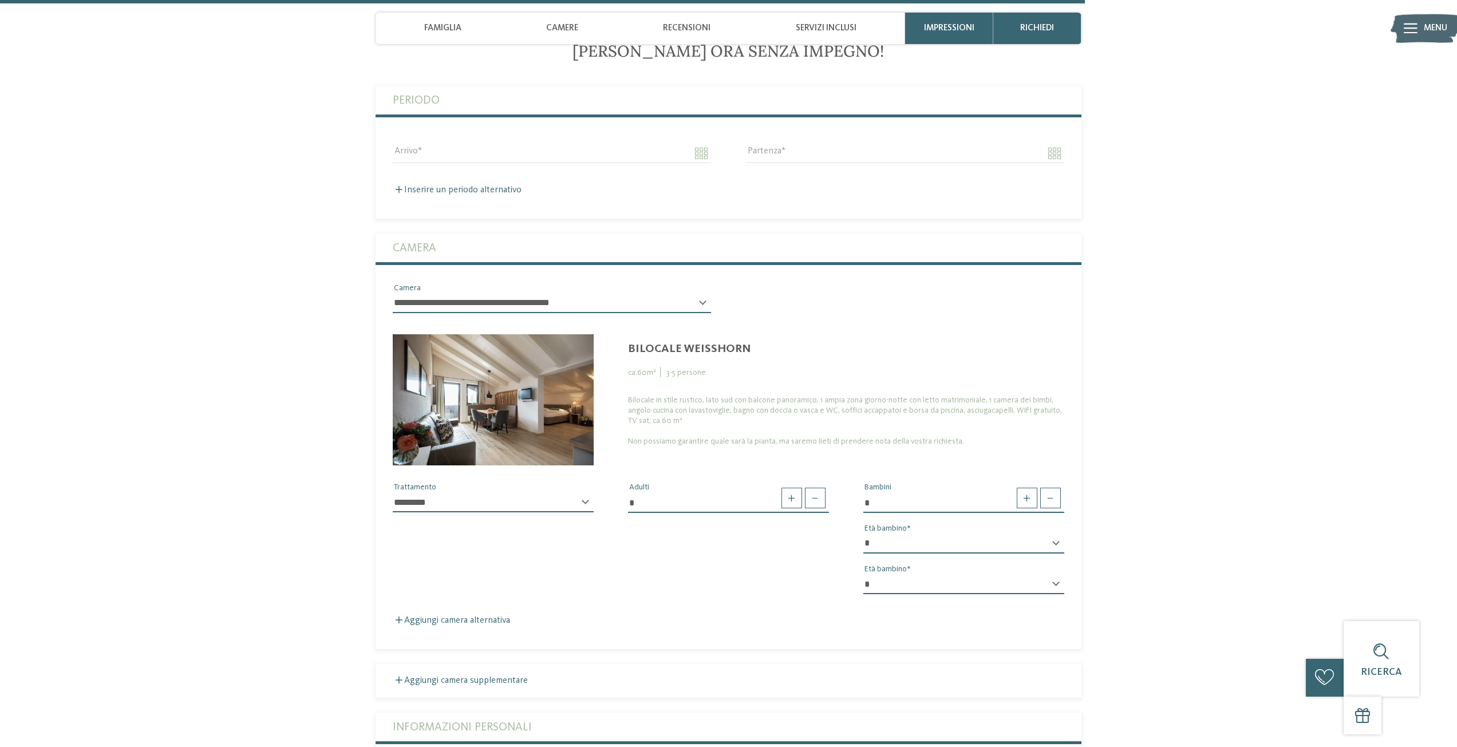
click at [942, 575] on select "* * * * * * * * * * * ** ** ** ** ** ** ** **" at bounding box center [963, 584] width 201 height 19
select select "*"
click at [863, 575] on select "* * * * * * * * * * * ** ** ** ** ** ** ** **" at bounding box center [963, 584] width 201 height 19
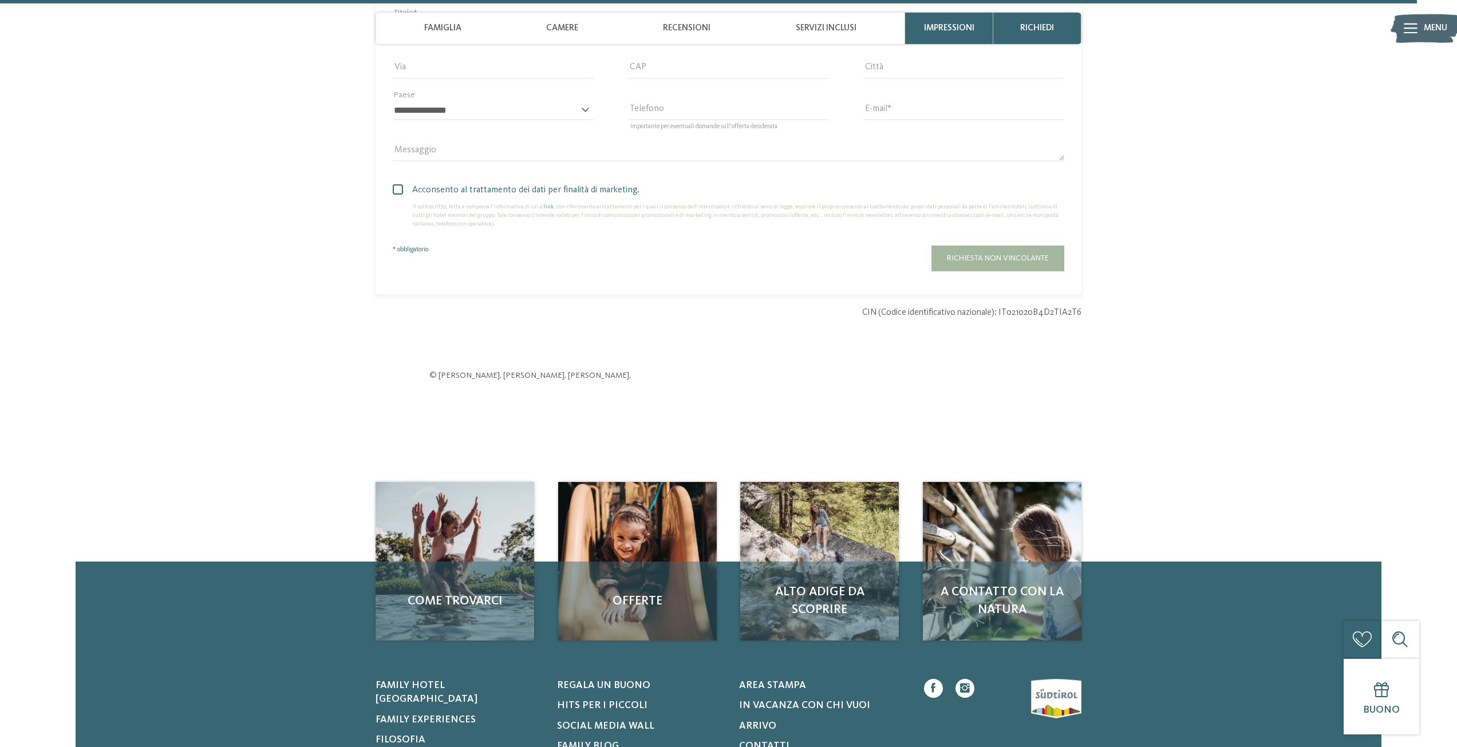
scroll to position [3650, 0]
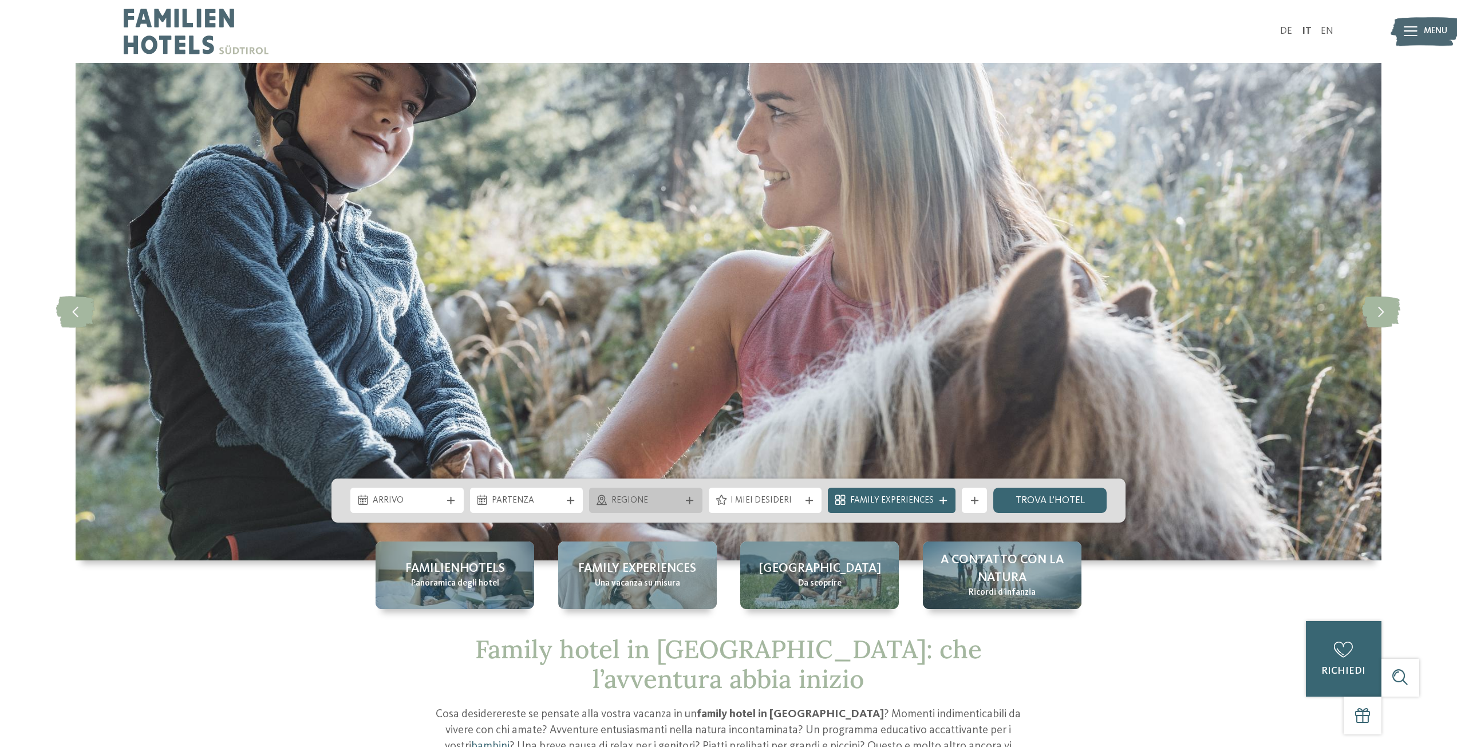
click at [686, 502] on div at bounding box center [690, 500] width 13 height 7
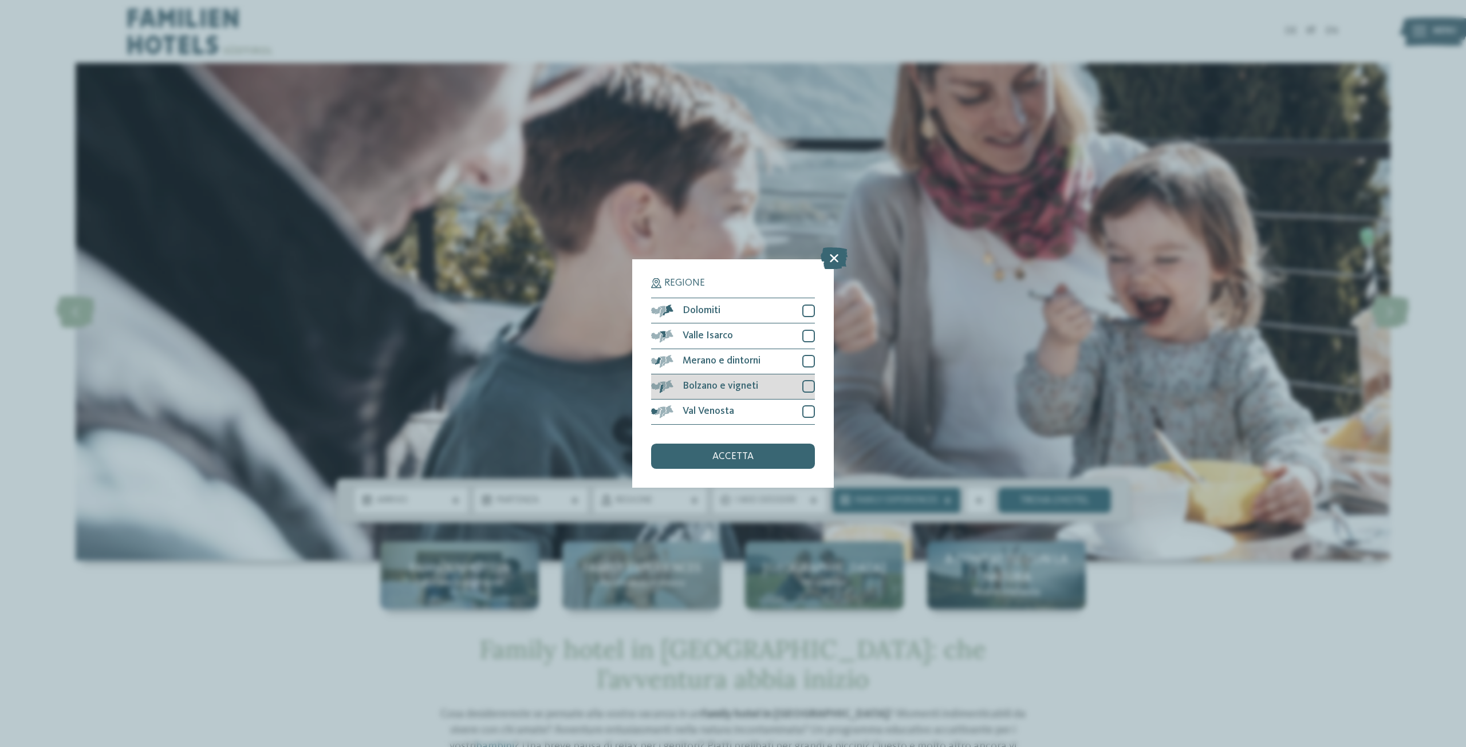
click at [751, 383] on span "Bolzano e vigneti" at bounding box center [720, 386] width 76 height 10
click at [745, 452] on span "accetta" at bounding box center [732, 457] width 41 height 10
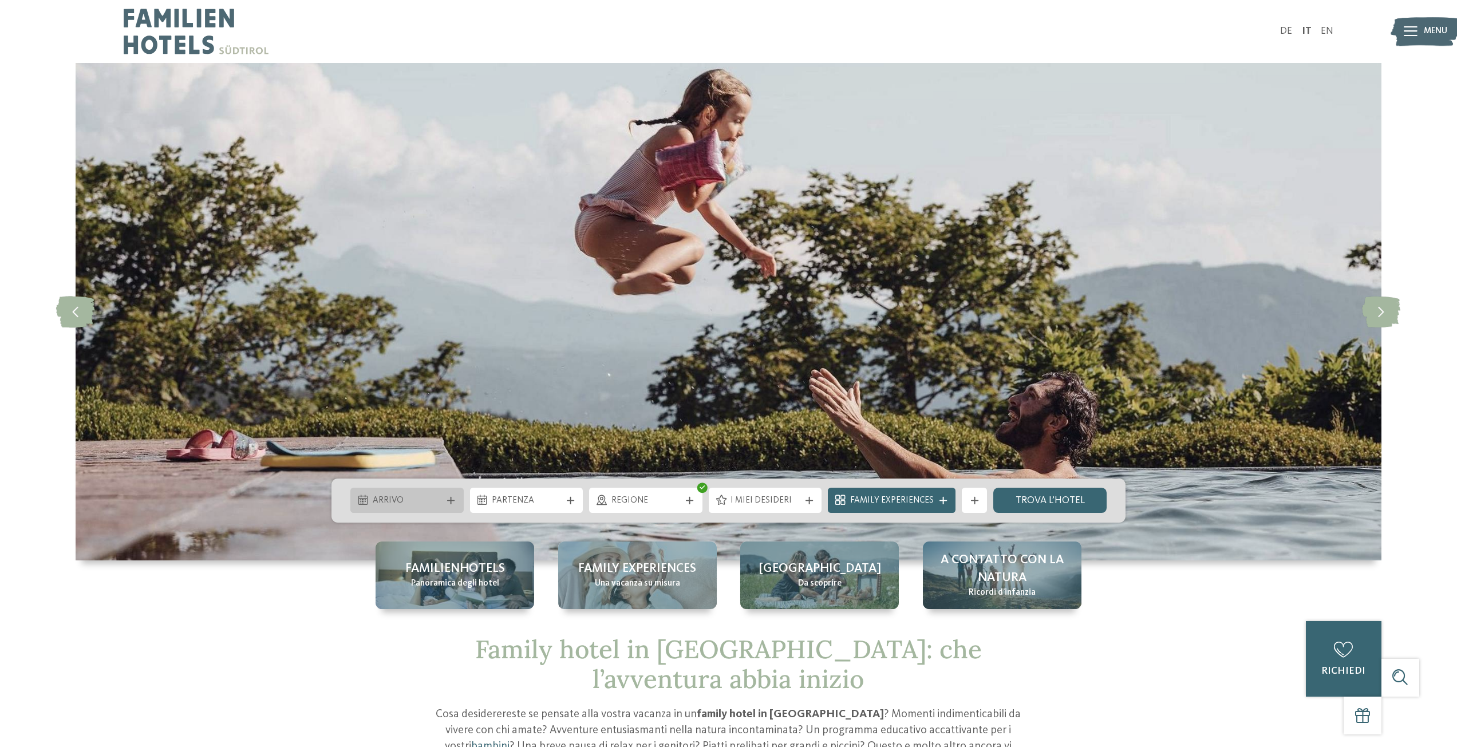
click at [421, 499] on span "Arrivo" at bounding box center [407, 501] width 69 height 13
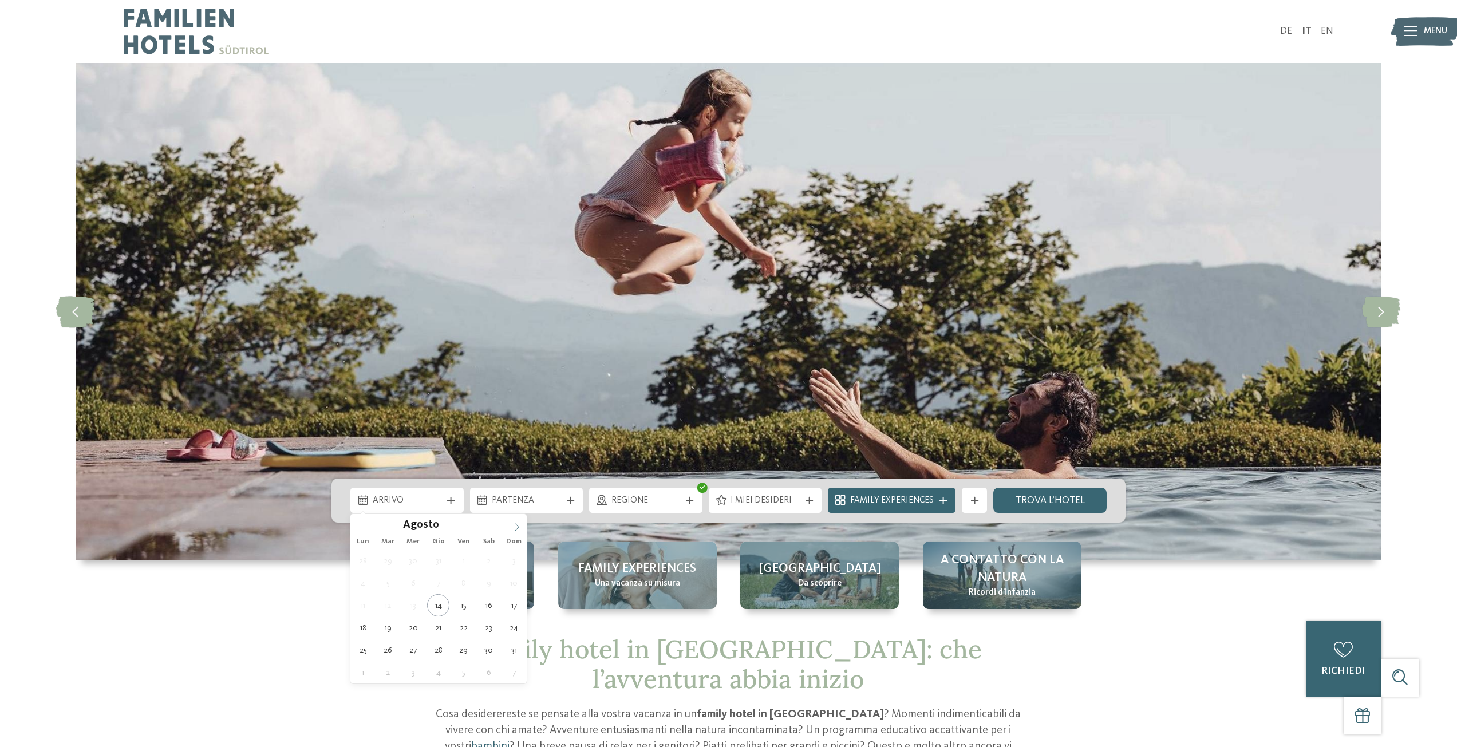
click at [517, 525] on icon at bounding box center [517, 526] width 4 height 7
type div "[DATE]"
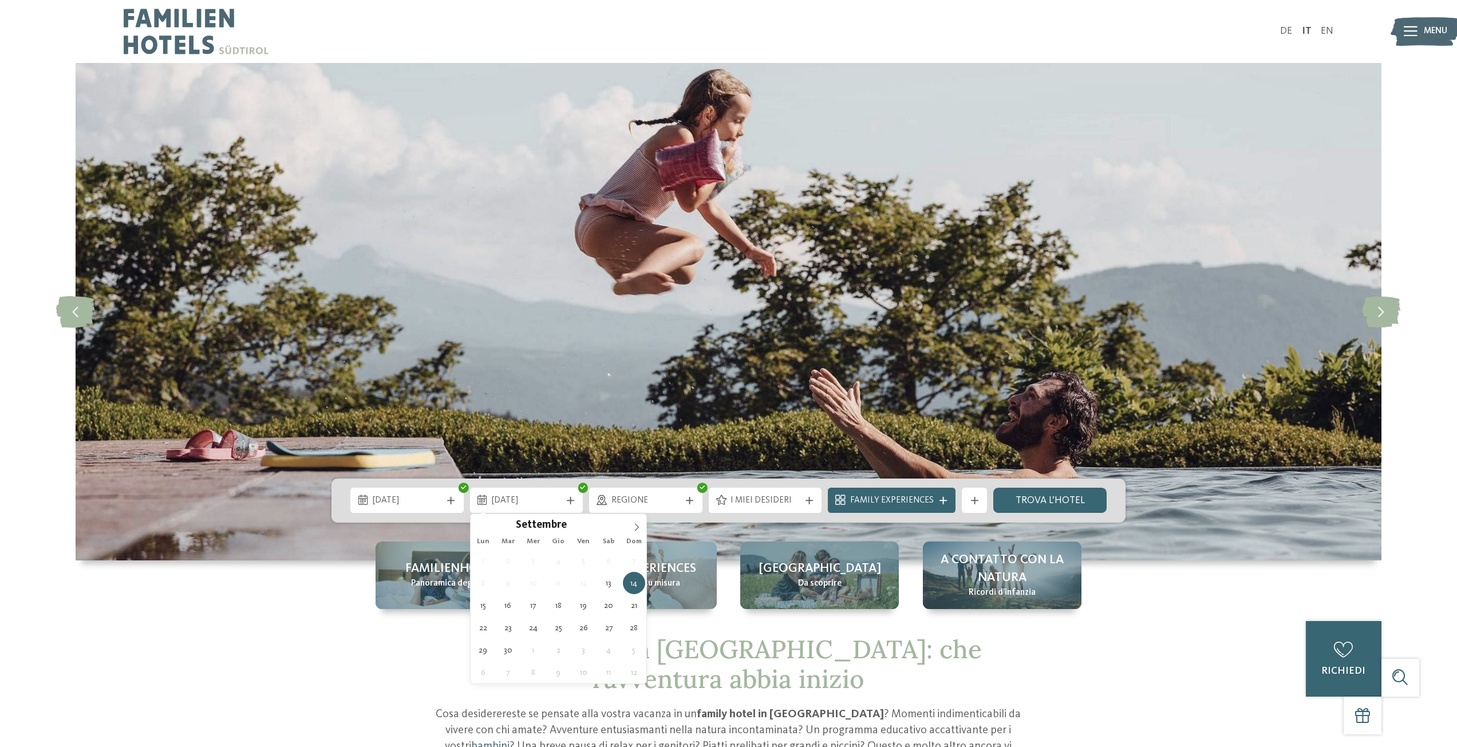
type div "[DATE]"
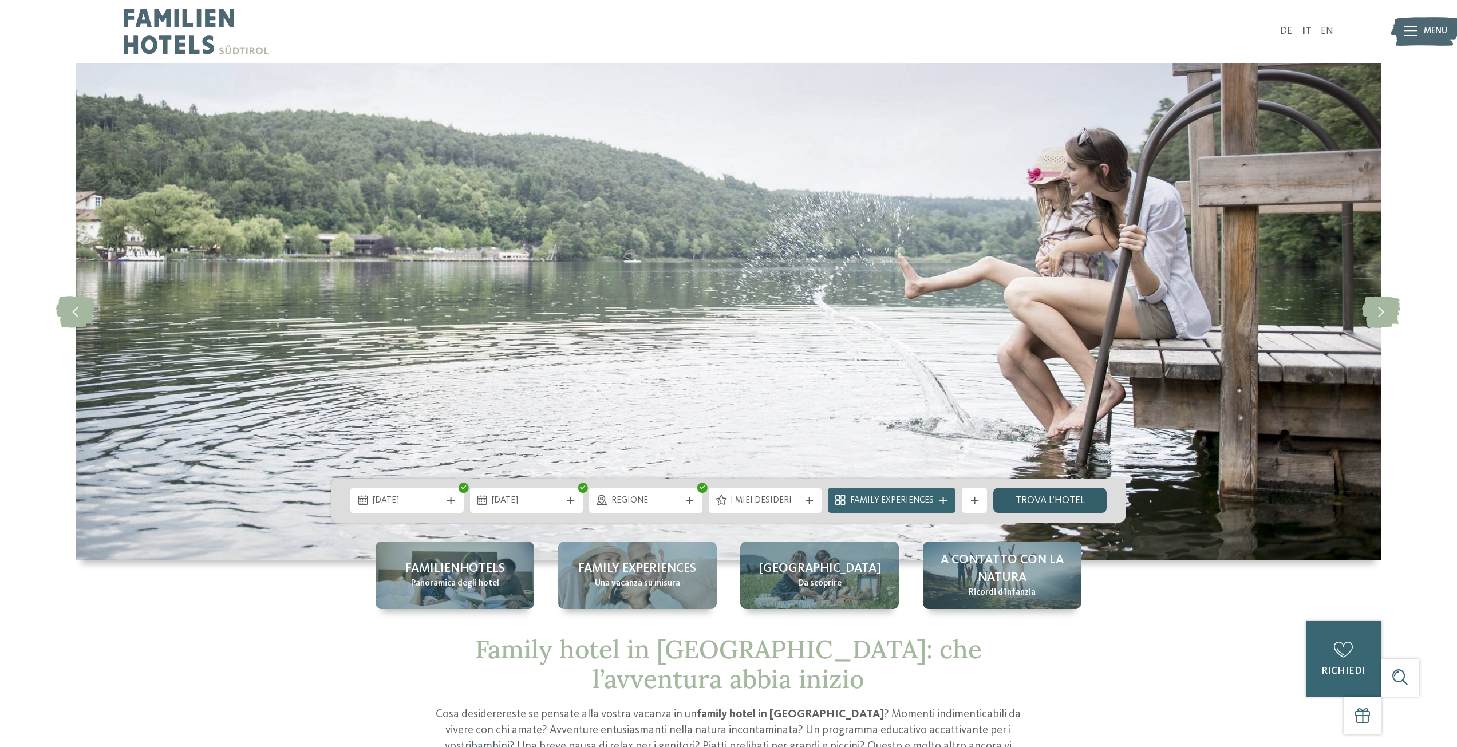
click at [1054, 498] on link "trova l’hotel" at bounding box center [1049, 500] width 113 height 25
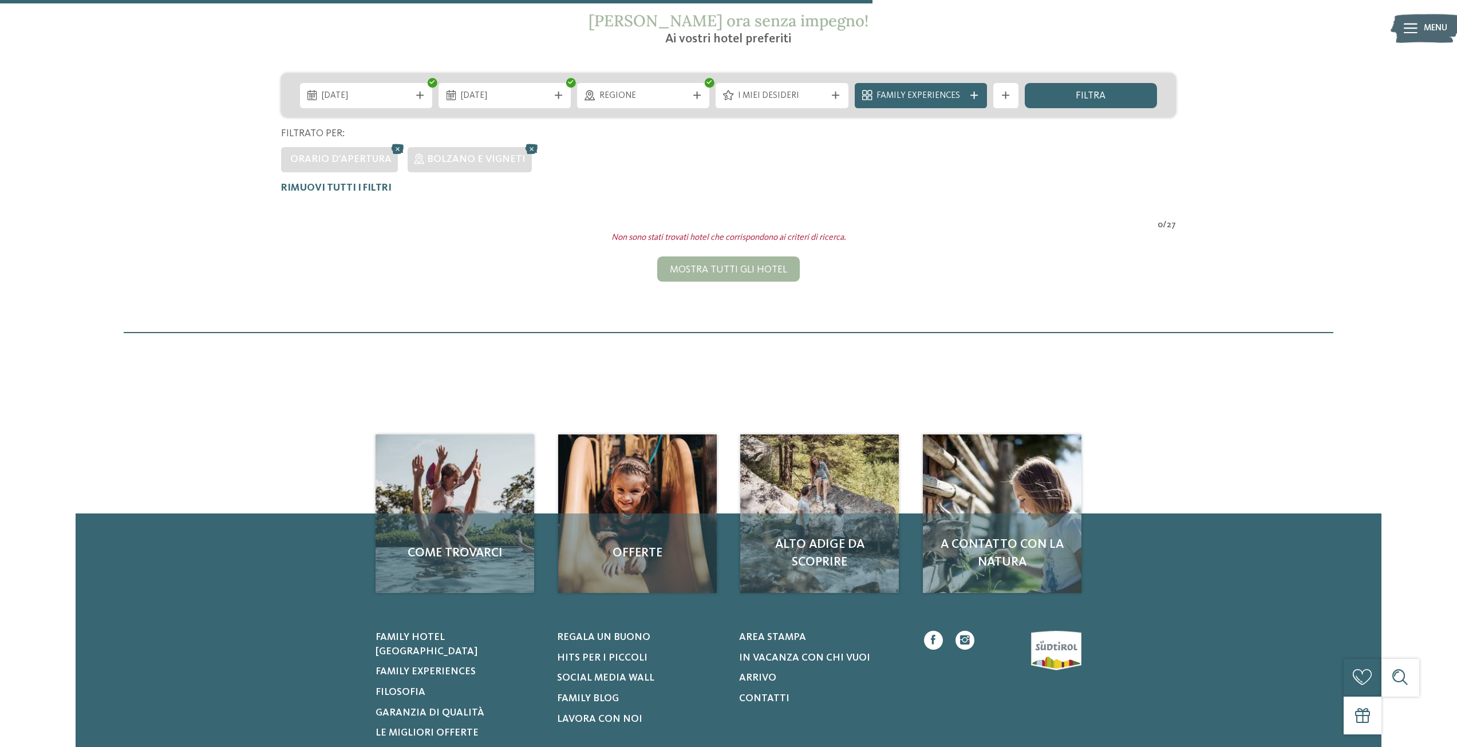
scroll to position [248, 0]
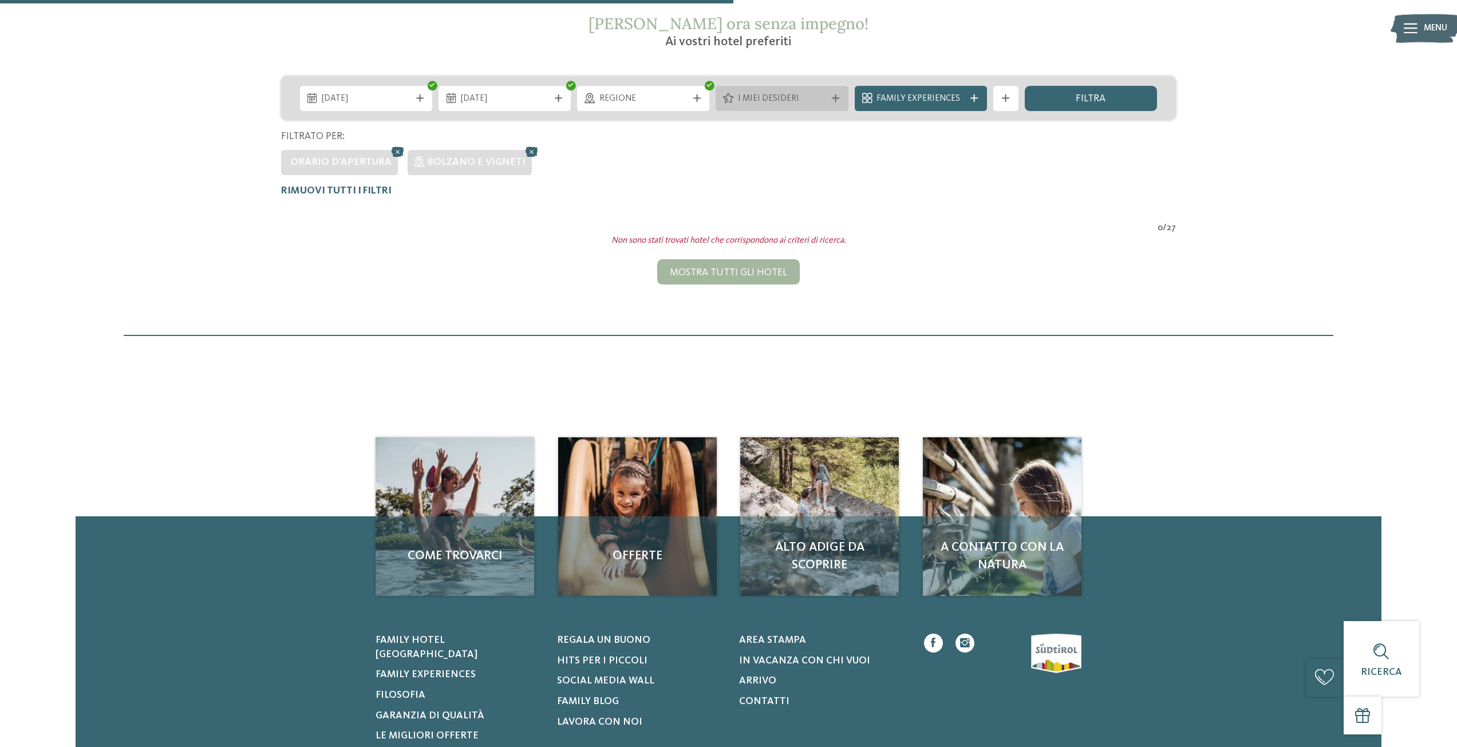
click at [838, 96] on icon at bounding box center [835, 97] width 7 height 7
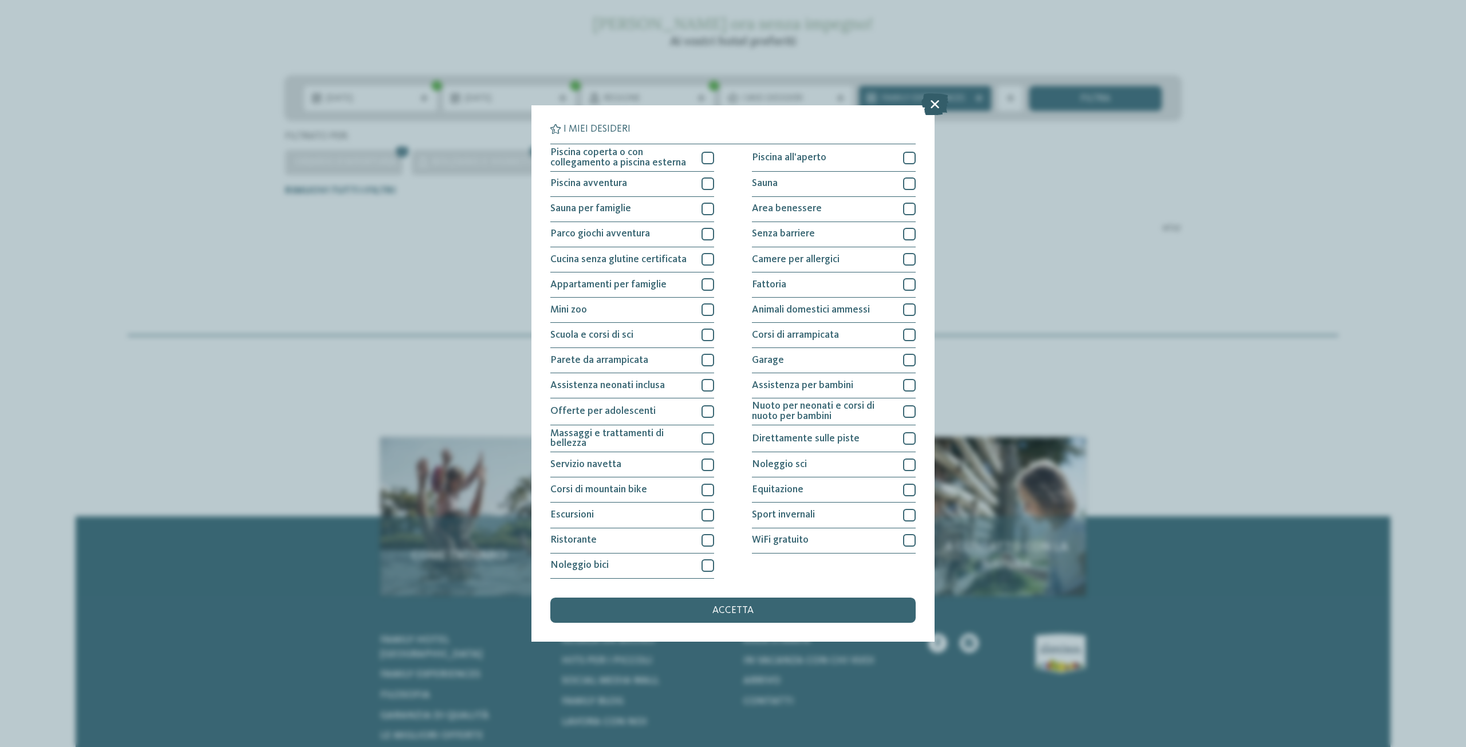
click at [932, 102] on icon at bounding box center [934, 105] width 27 height 22
